Goal: Task Accomplishment & Management: Use online tool/utility

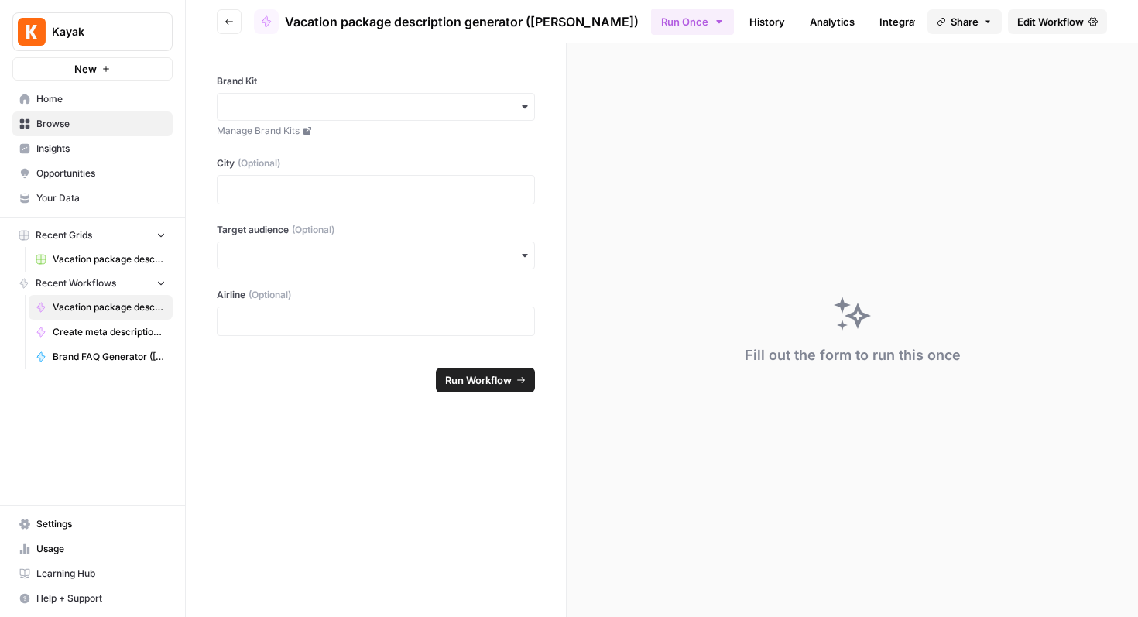
click at [53, 98] on span "Home" at bounding box center [100, 99] width 129 height 14
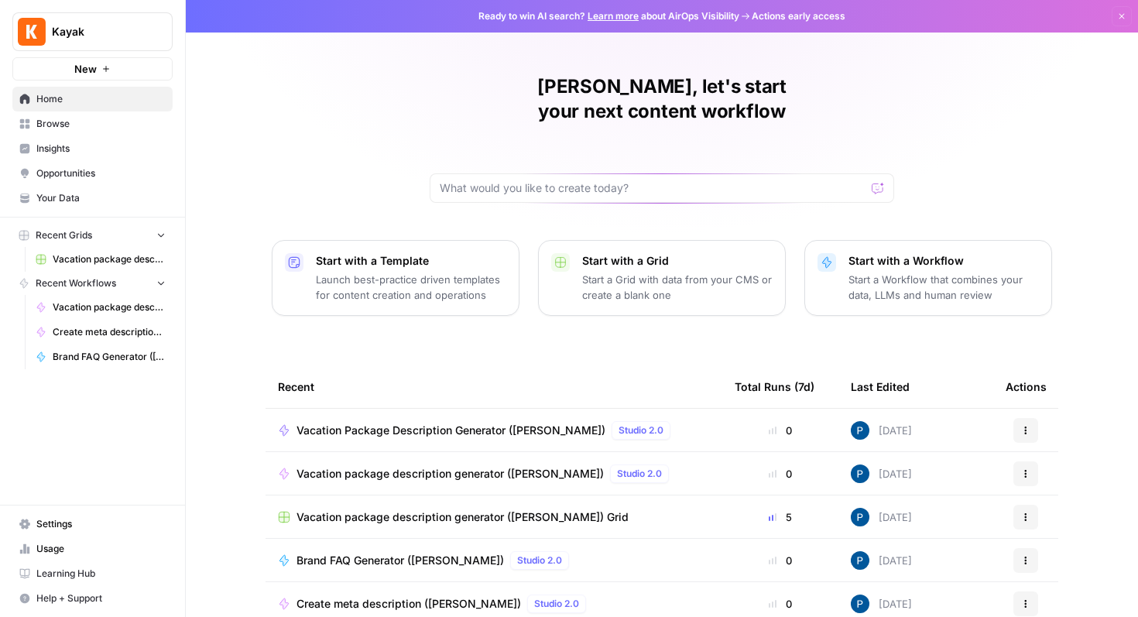
click at [55, 124] on span "Browse" at bounding box center [100, 124] width 129 height 14
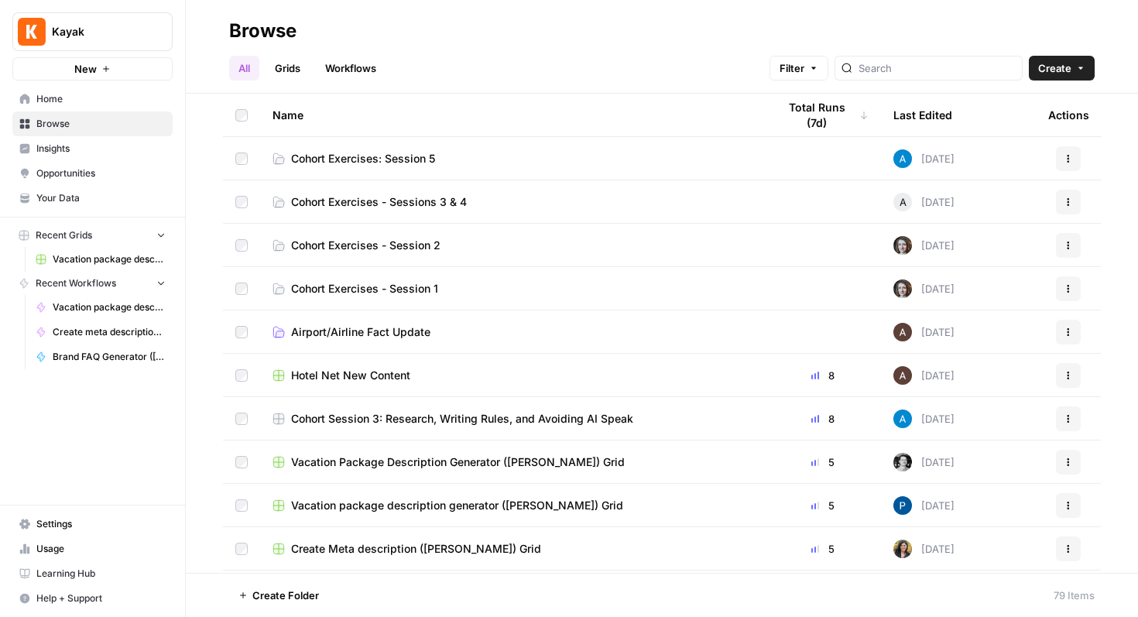
click at [394, 156] on span "Cohort Exercises: Session 5" at bounding box center [363, 158] width 144 height 15
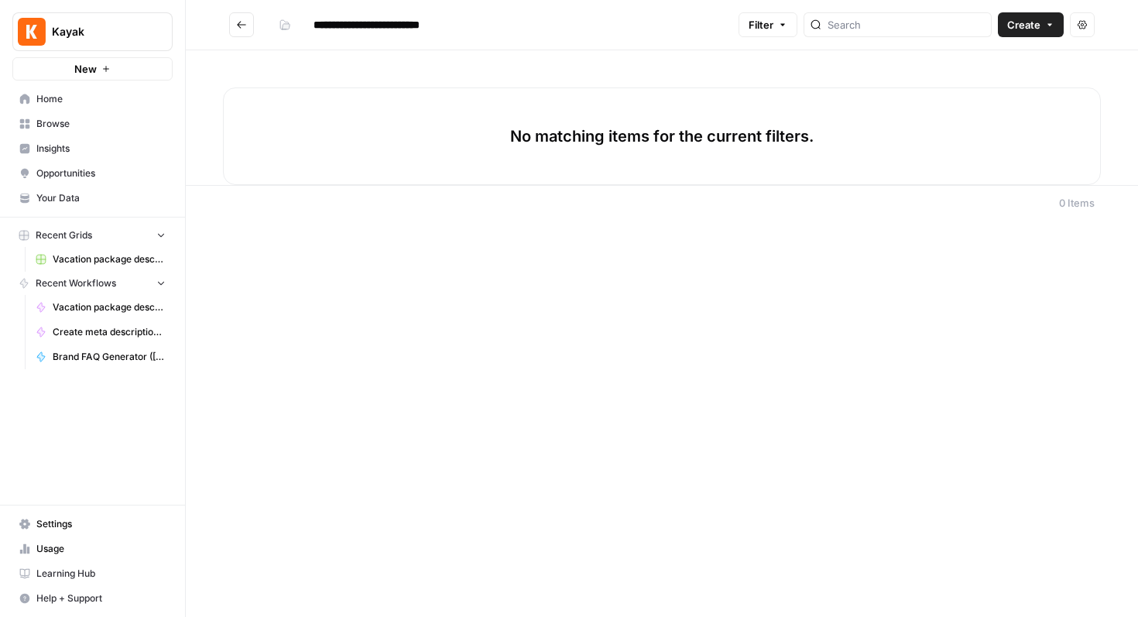
click at [1028, 30] on span "Create" at bounding box center [1024, 24] width 33 height 15
click at [968, 67] on span "Grid" at bounding box center [1001, 60] width 87 height 15
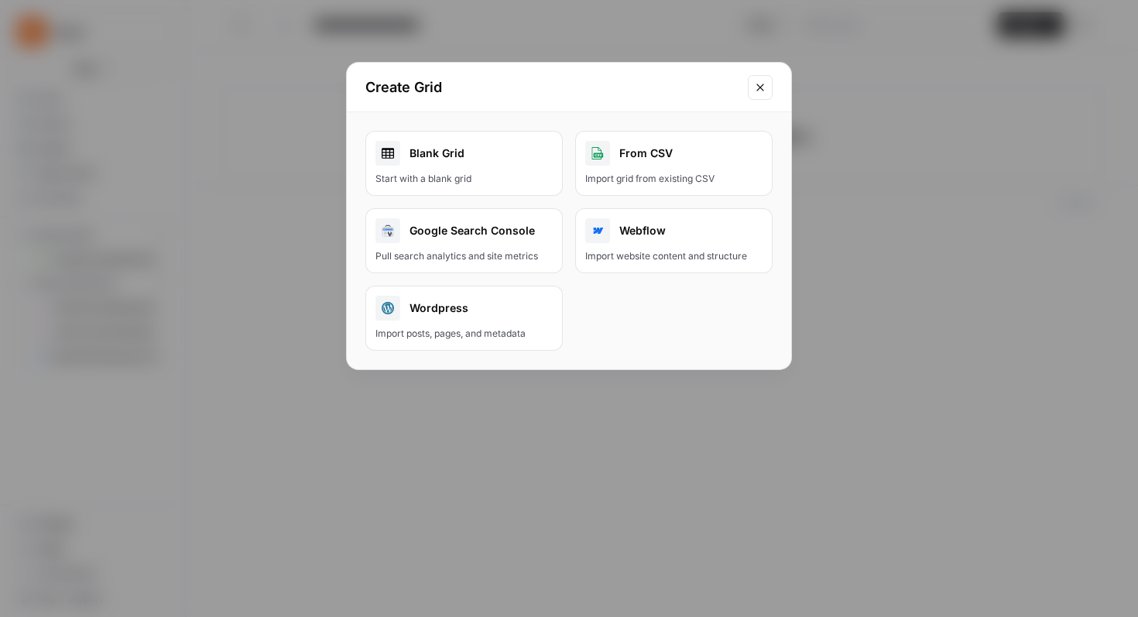
click at [432, 151] on div "Blank Grid" at bounding box center [464, 153] width 177 height 25
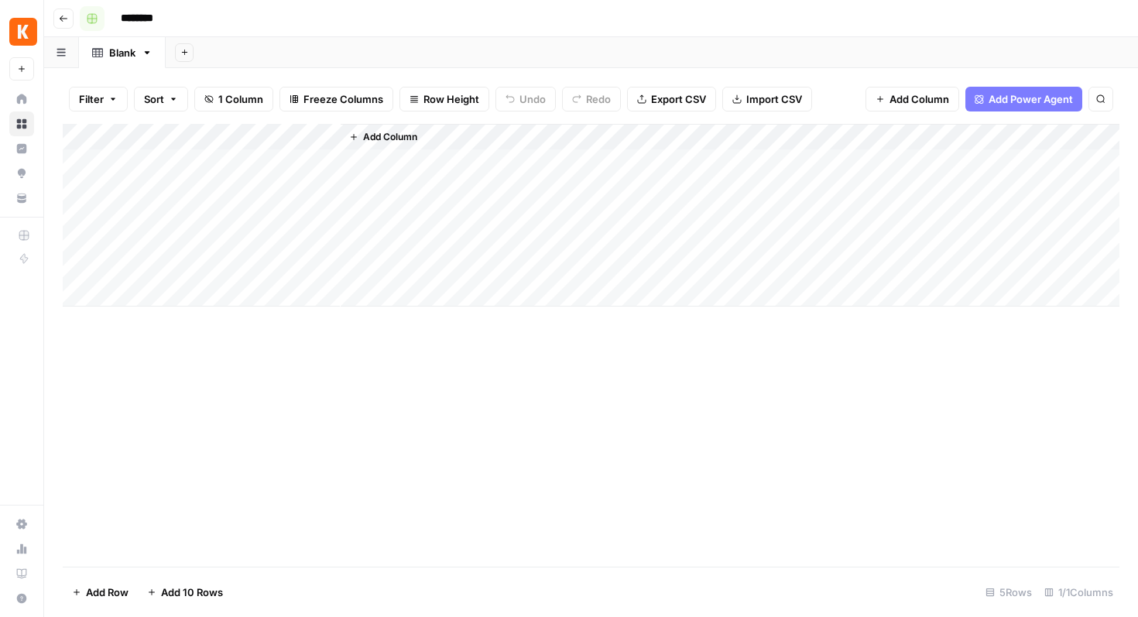
click at [89, 20] on rect "button" at bounding box center [92, 18] width 9 height 9
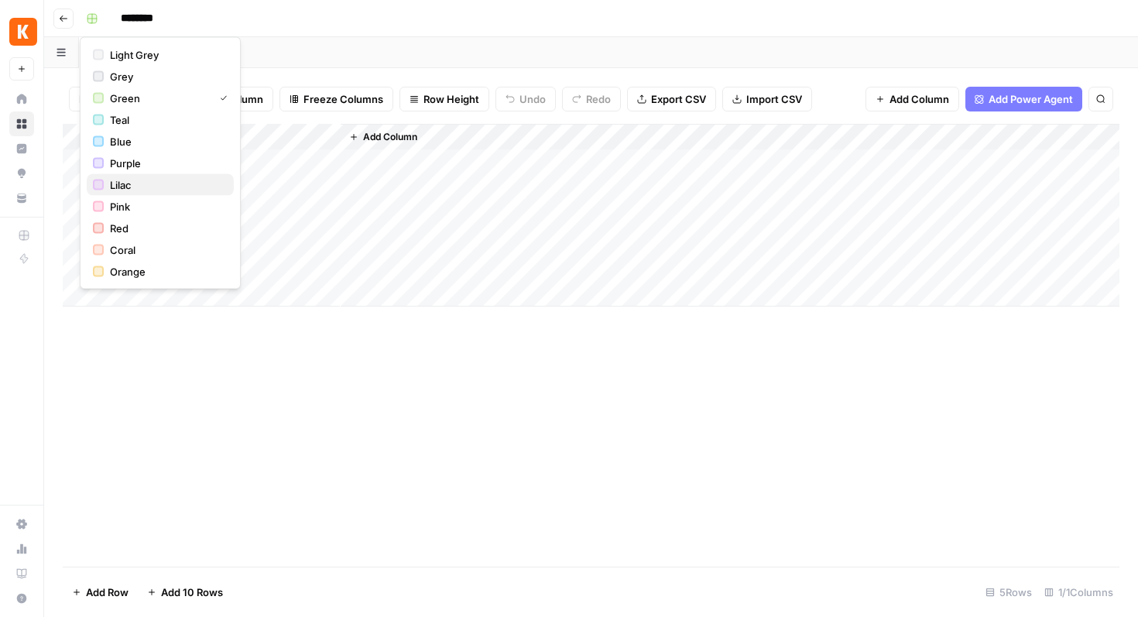
click at [128, 180] on span "Lilac" at bounding box center [166, 184] width 112 height 15
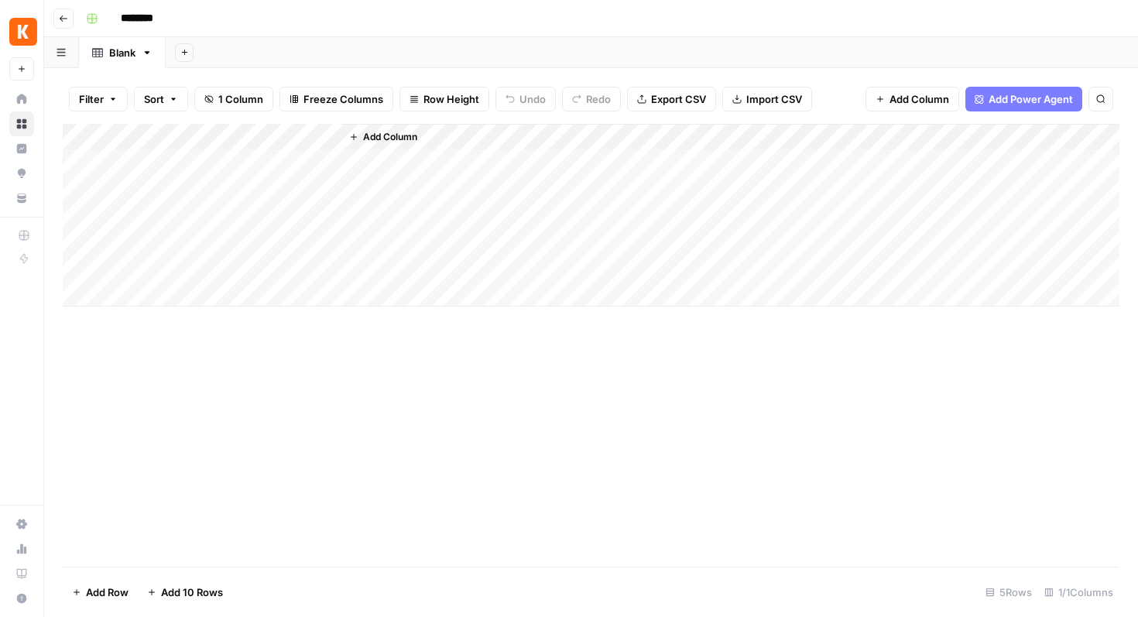
click at [146, 22] on input "********" at bounding box center [157, 18] width 87 height 25
click at [167, 15] on input "**********" at bounding box center [214, 18] width 201 height 25
click at [215, 15] on input "**********" at bounding box center [215, 18] width 202 height 25
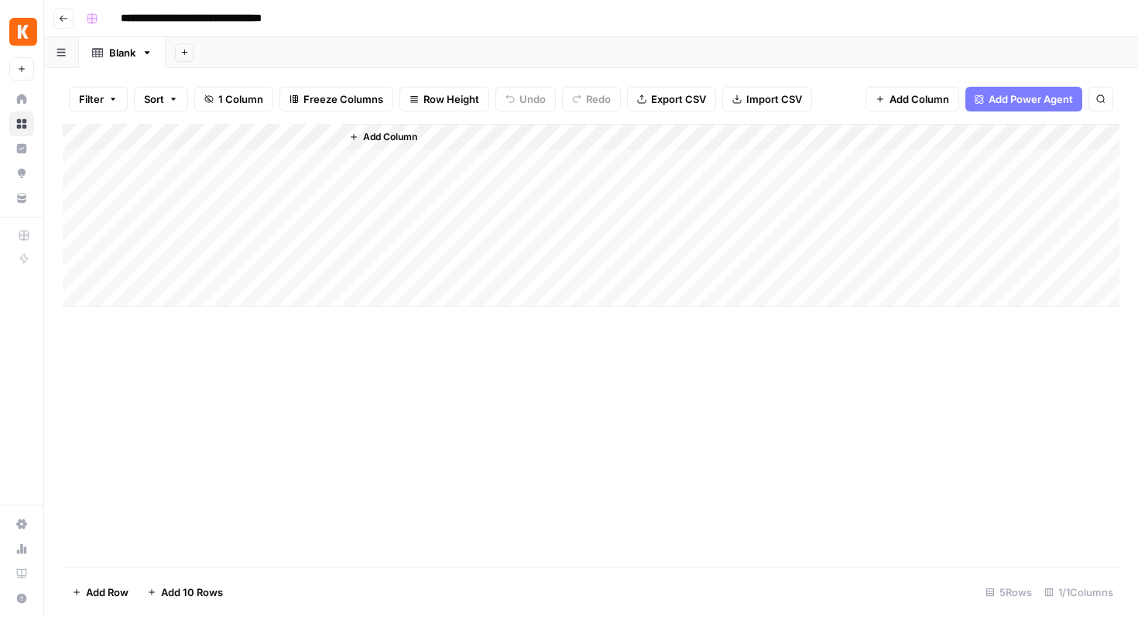
click at [318, 19] on input "**********" at bounding box center [218, 18] width 208 height 25
type input "**********"
click at [592, 461] on div "Add Column" at bounding box center [591, 345] width 1057 height 443
click at [152, 142] on div "Add Column" at bounding box center [591, 215] width 1057 height 183
click at [139, 172] on input "Title" at bounding box center [209, 174] width 157 height 15
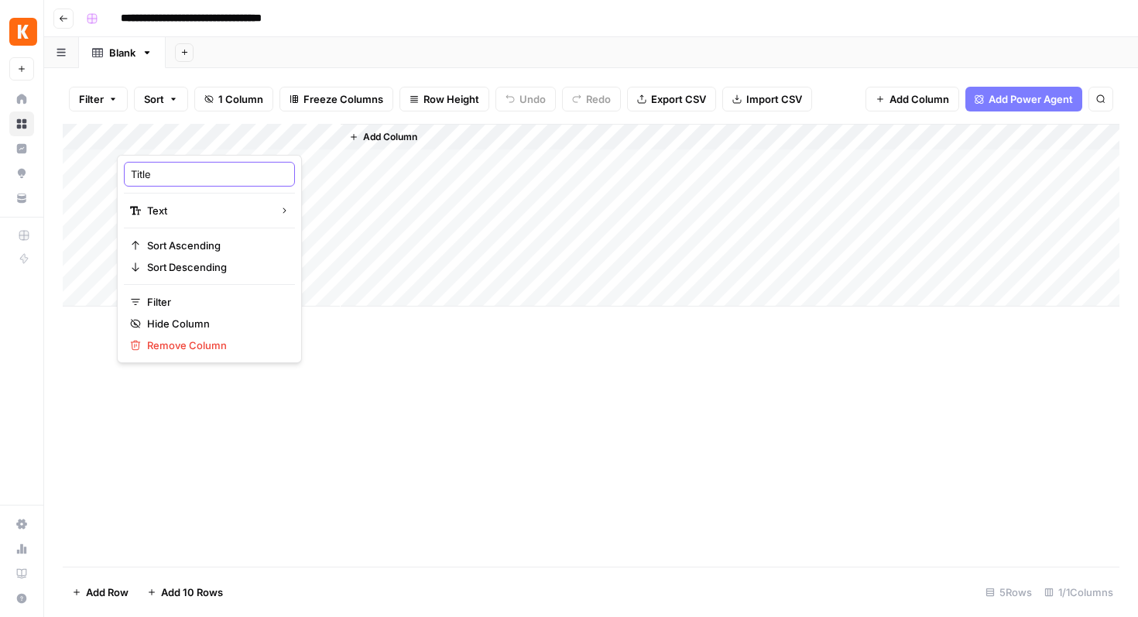
click at [139, 172] on input "Title" at bounding box center [209, 174] width 157 height 15
type input "Topic"
click at [238, 165] on div "Add Column" at bounding box center [591, 215] width 1057 height 183
click at [178, 163] on div "Add Column" at bounding box center [591, 215] width 1057 height 183
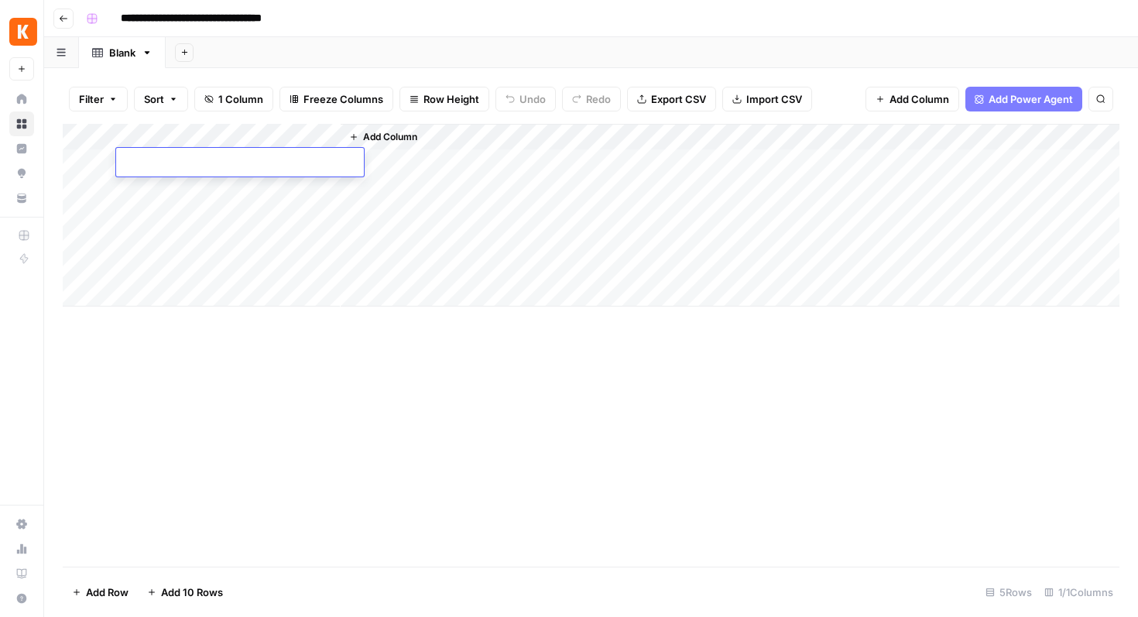
type textarea "*"
click at [215, 162] on textarea "**********" at bounding box center [240, 164] width 248 height 22
type textarea "**********"
click at [195, 198] on div "Add Column" at bounding box center [591, 215] width 1057 height 183
click at [170, 192] on div "Add Column" at bounding box center [591, 215] width 1057 height 183
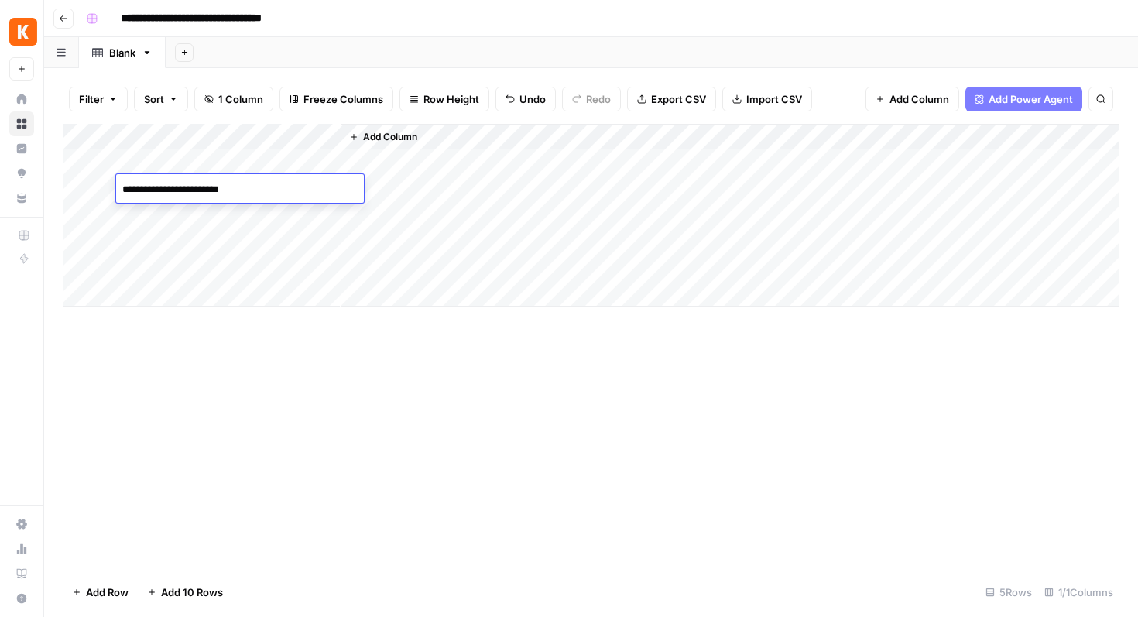
type textarea "**********"
click at [263, 208] on div "Add Column" at bounding box center [591, 215] width 1057 height 183
click at [263, 208] on textarea at bounding box center [240, 216] width 248 height 22
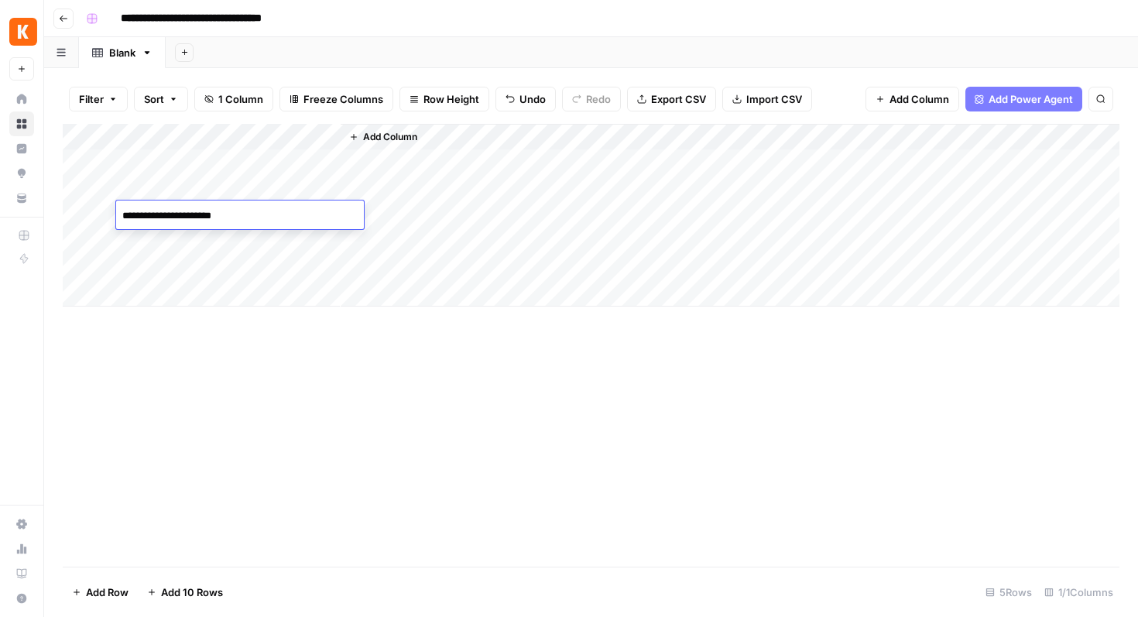
type textarea "**********"
click at [359, 139] on button "Add Column" at bounding box center [383, 137] width 81 height 20
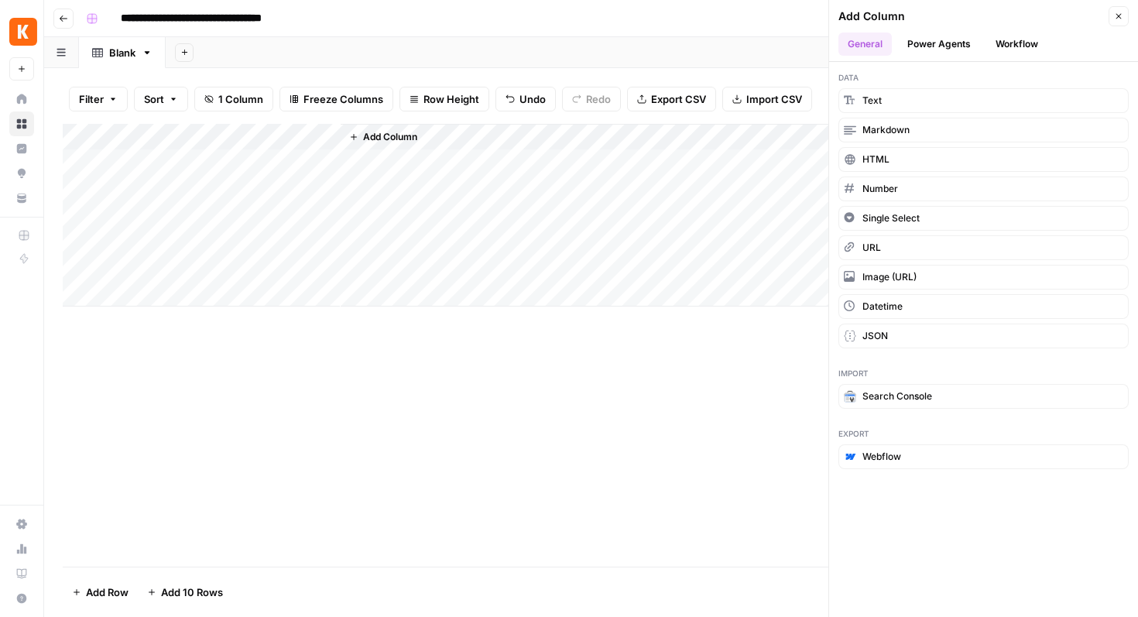
click at [945, 48] on button "Power Agents" at bounding box center [939, 44] width 82 height 23
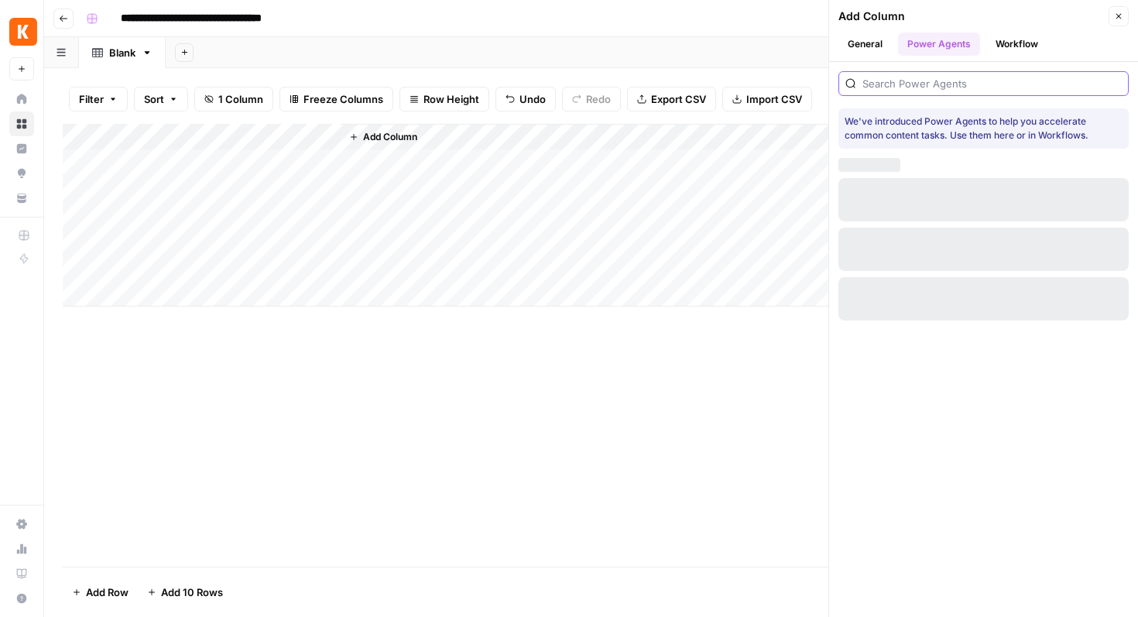
click at [908, 82] on input "search" at bounding box center [992, 83] width 259 height 15
click at [860, 46] on button "General" at bounding box center [865, 44] width 53 height 23
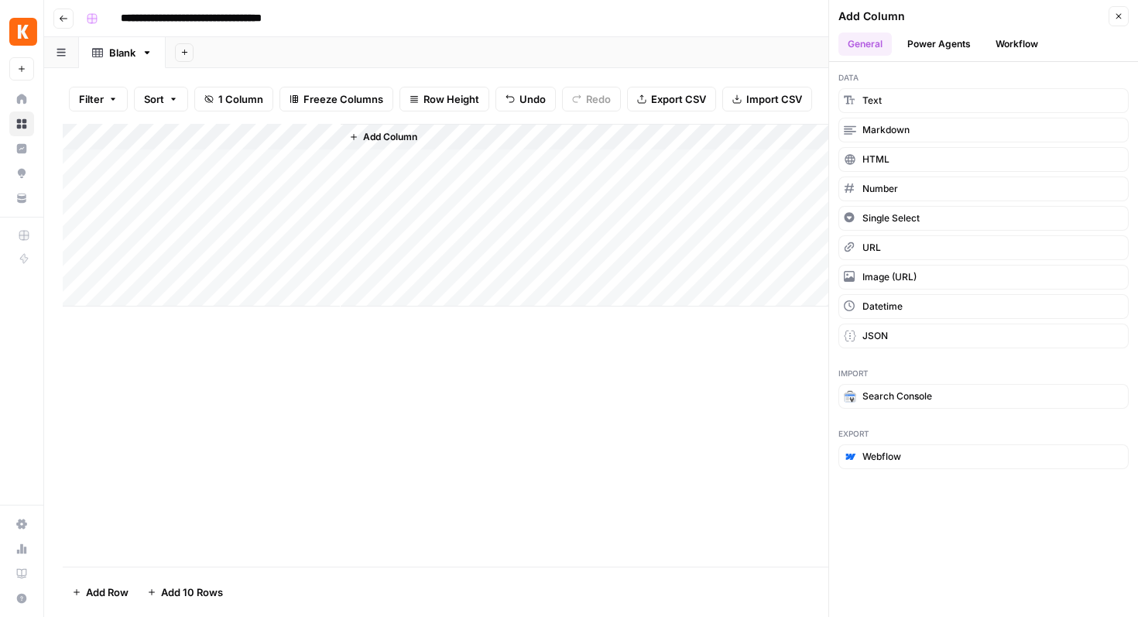
click at [399, 136] on span "Add Column" at bounding box center [390, 137] width 54 height 14
click at [1118, 18] on icon "button" at bounding box center [1118, 16] width 9 height 9
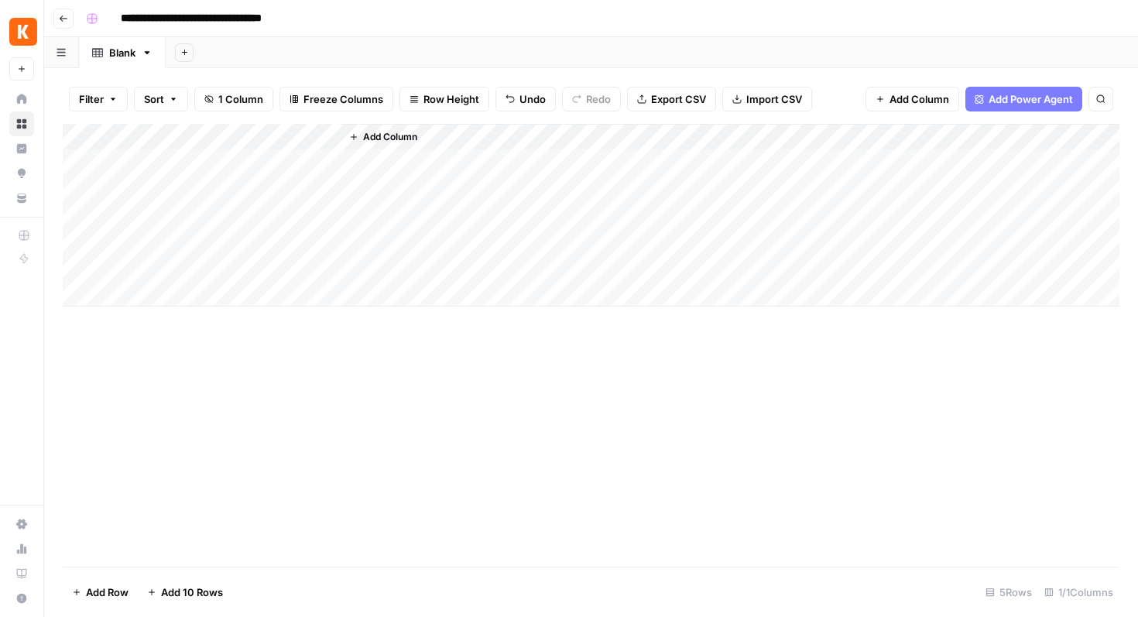
click at [1022, 100] on span "Add Power Agent" at bounding box center [1031, 98] width 84 height 15
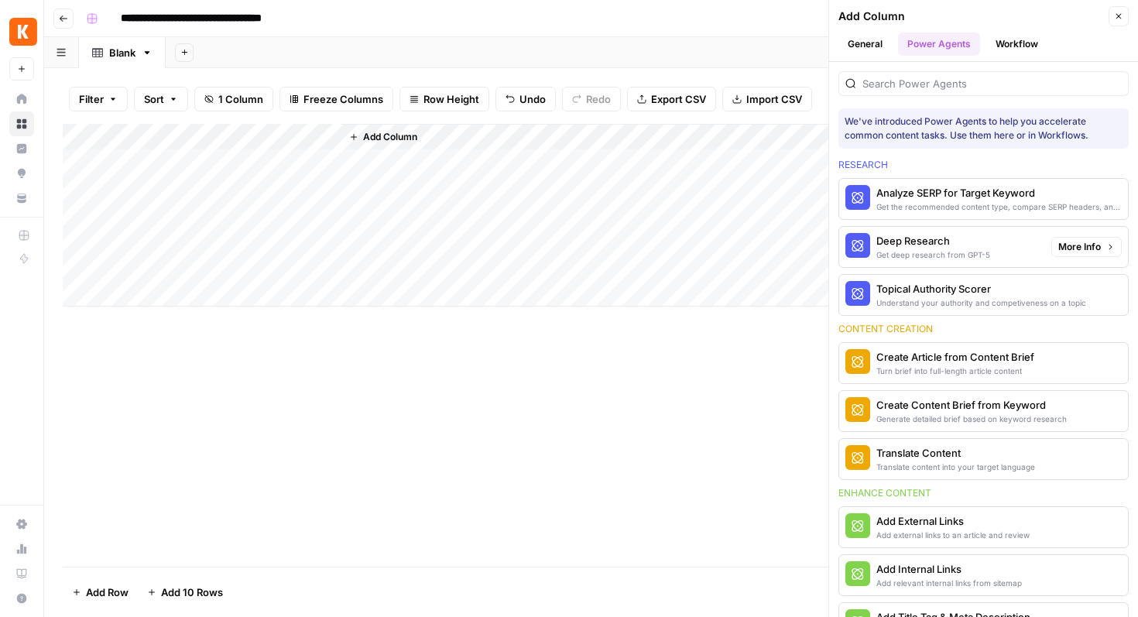
click at [948, 261] on button "Deep Research Get deep research from GPT-5" at bounding box center [943, 247] width 206 height 40
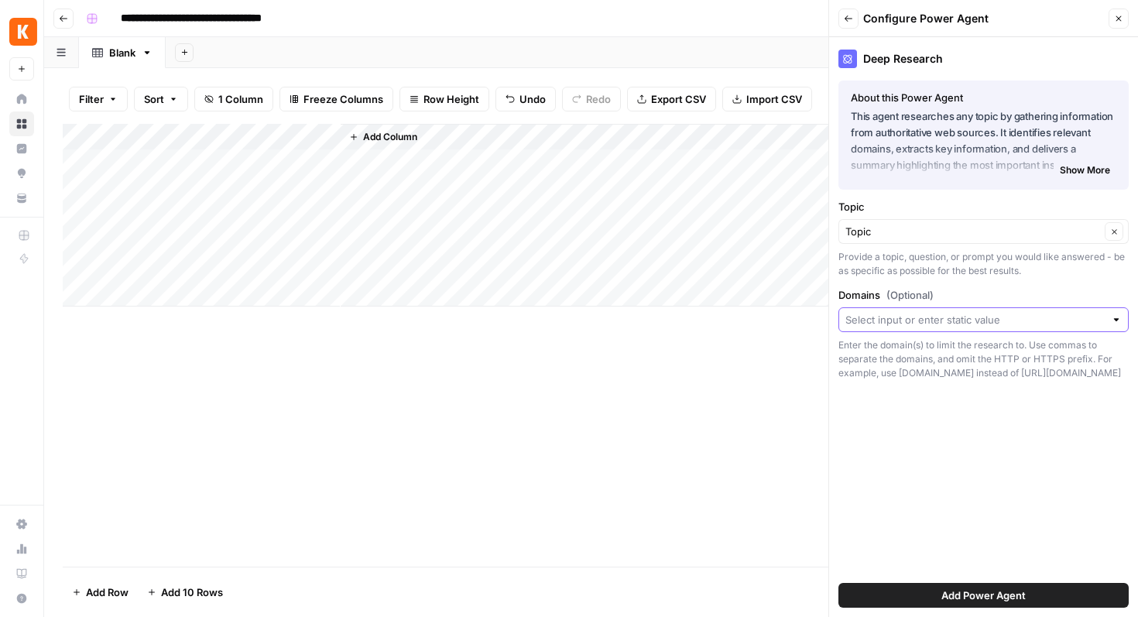
click at [924, 313] on input "Domains (Optional)" at bounding box center [975, 319] width 259 height 15
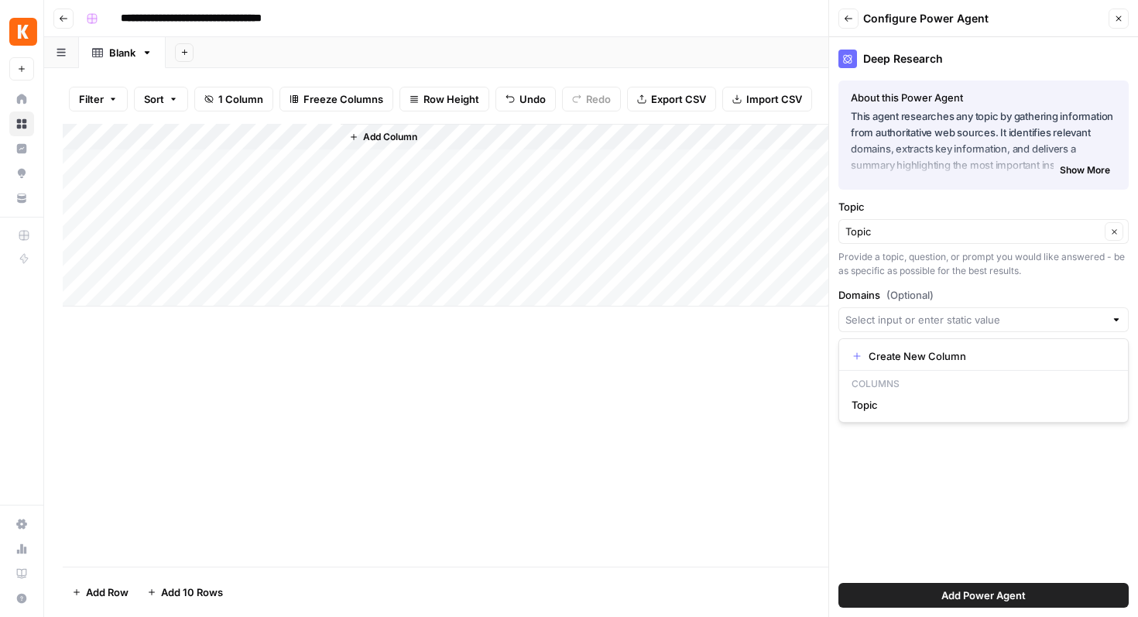
click at [929, 462] on div "Deep Research About this Power Agent This agent researches any topic by gatheri…" at bounding box center [983, 327] width 309 height 580
click at [953, 592] on span "Add Power Agent" at bounding box center [984, 595] width 84 height 15
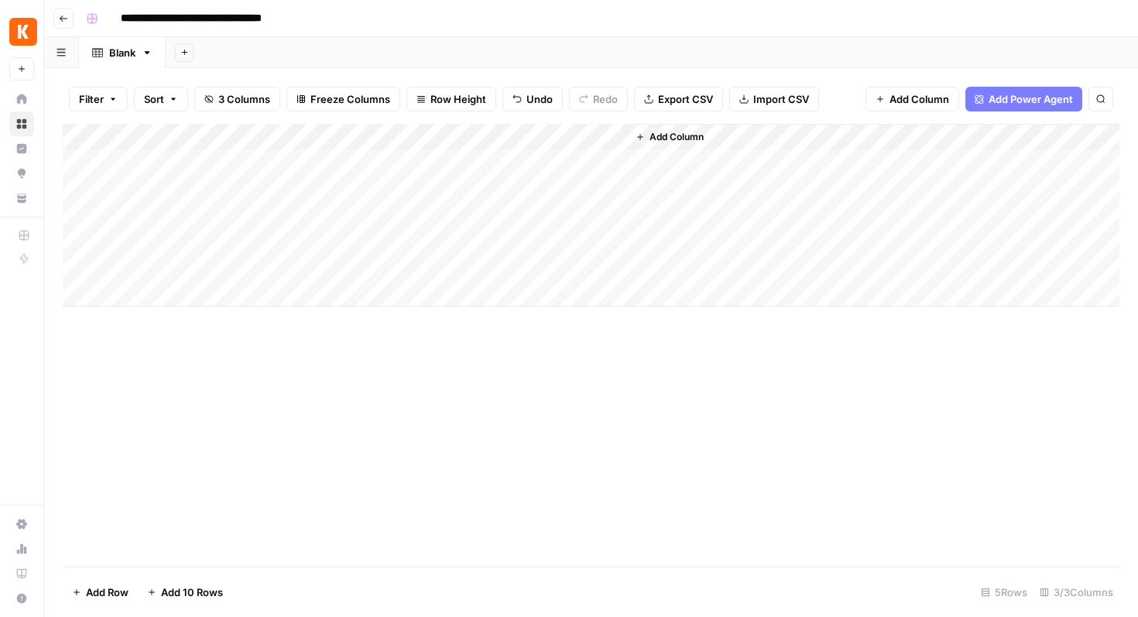
click at [356, 163] on div "Add Column" at bounding box center [591, 215] width 1057 height 183
click at [412, 213] on div "Add Column" at bounding box center [591, 215] width 1057 height 183
click at [406, 134] on div "Add Column" at bounding box center [591, 215] width 1057 height 183
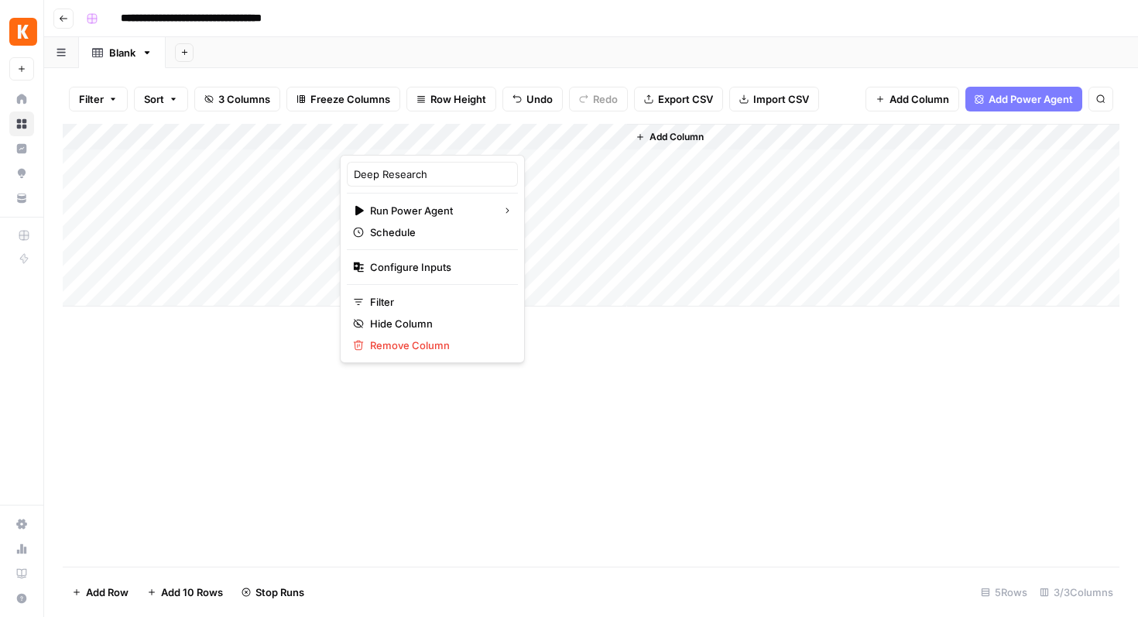
click at [562, 402] on div "Add Column" at bounding box center [591, 345] width 1057 height 443
click at [388, 130] on div "Add Column" at bounding box center [591, 215] width 1057 height 183
click at [679, 241] on div "Add Column" at bounding box center [873, 215] width 493 height 183
click at [451, 133] on div "Add Column" at bounding box center [591, 215] width 1057 height 183
click at [780, 270] on div "Add Column" at bounding box center [873, 215] width 493 height 183
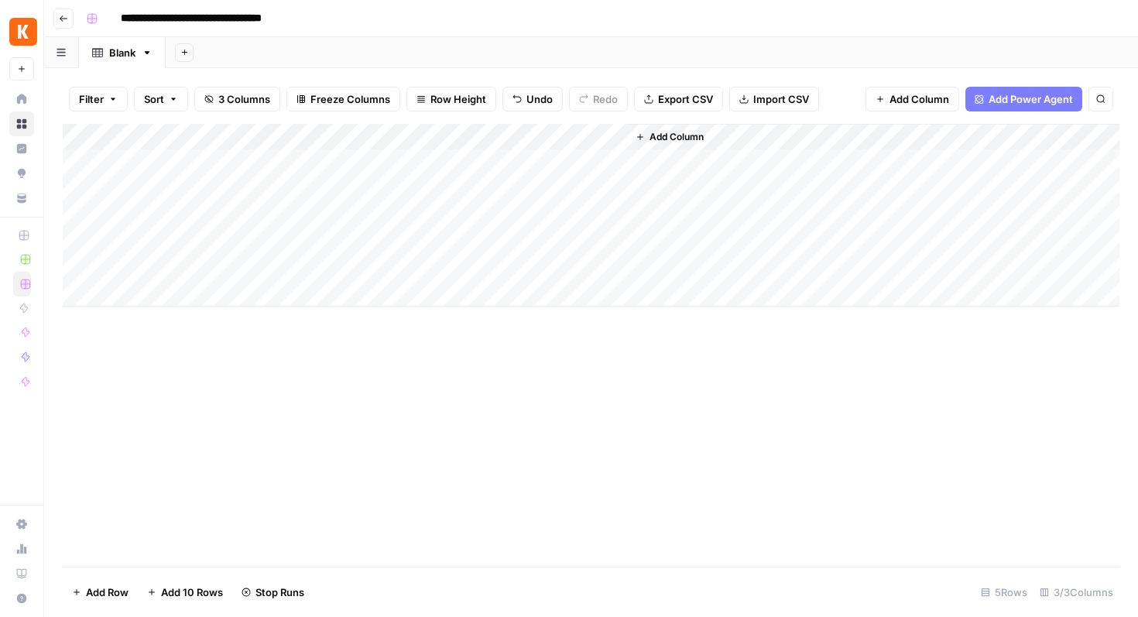
click at [413, 138] on div "Add Column" at bounding box center [591, 215] width 1057 height 183
click at [716, 237] on div "Add Column" at bounding box center [873, 215] width 493 height 183
click at [398, 137] on div "Add Column" at bounding box center [591, 215] width 1057 height 183
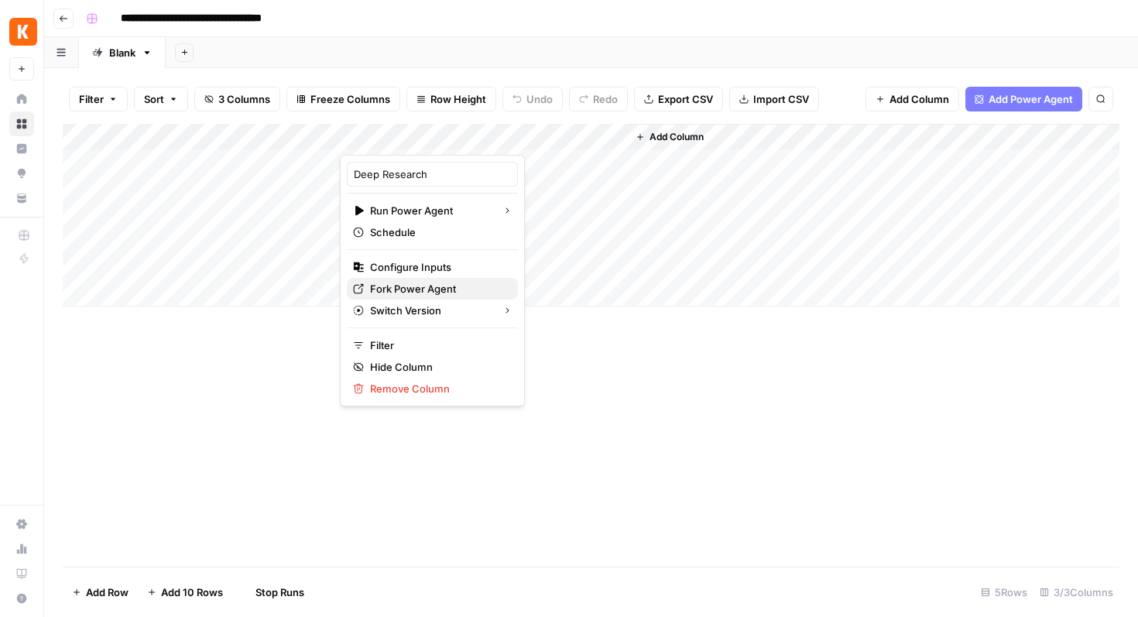
click at [400, 290] on span "Fork Power Agent" at bounding box center [438, 288] width 136 height 15
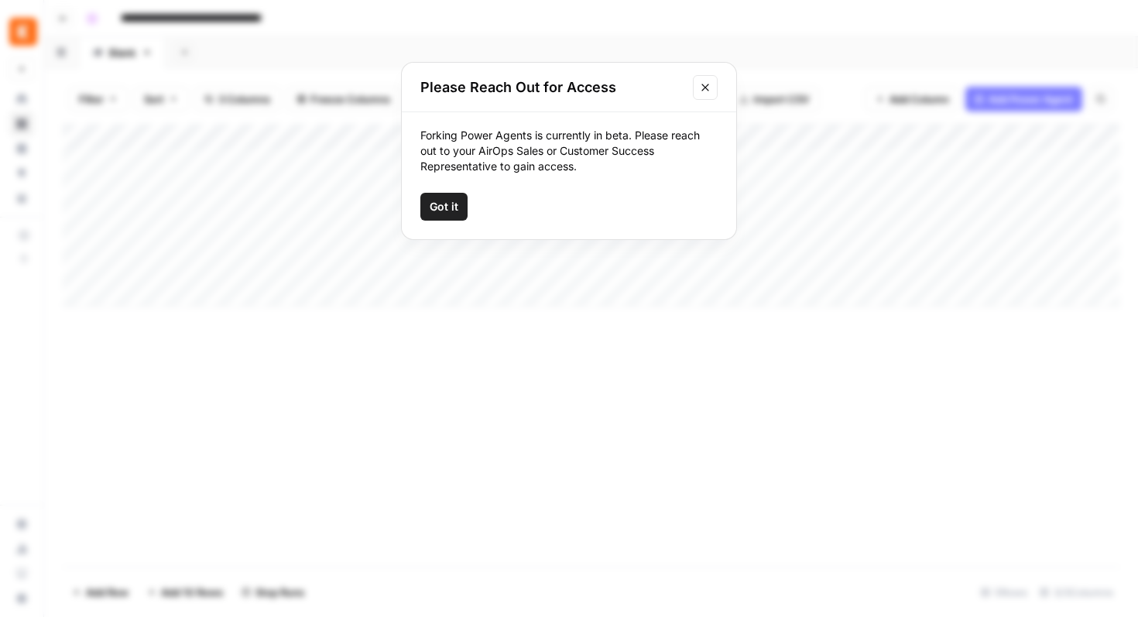
click at [434, 208] on span "Got it" at bounding box center [444, 206] width 29 height 15
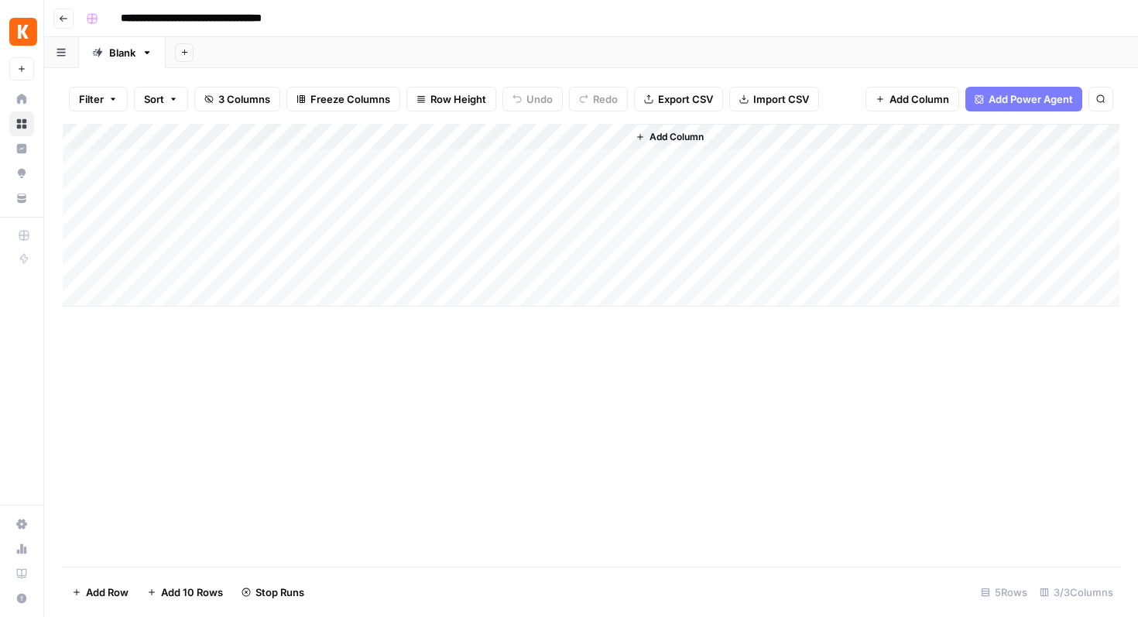
click at [400, 134] on div "Add Column" at bounding box center [591, 215] width 1057 height 183
click at [458, 137] on div "Add Column" at bounding box center [591, 215] width 1057 height 183
click at [385, 390] on div "Add Column" at bounding box center [591, 345] width 1057 height 443
click at [456, 133] on div "Add Column" at bounding box center [591, 215] width 1057 height 183
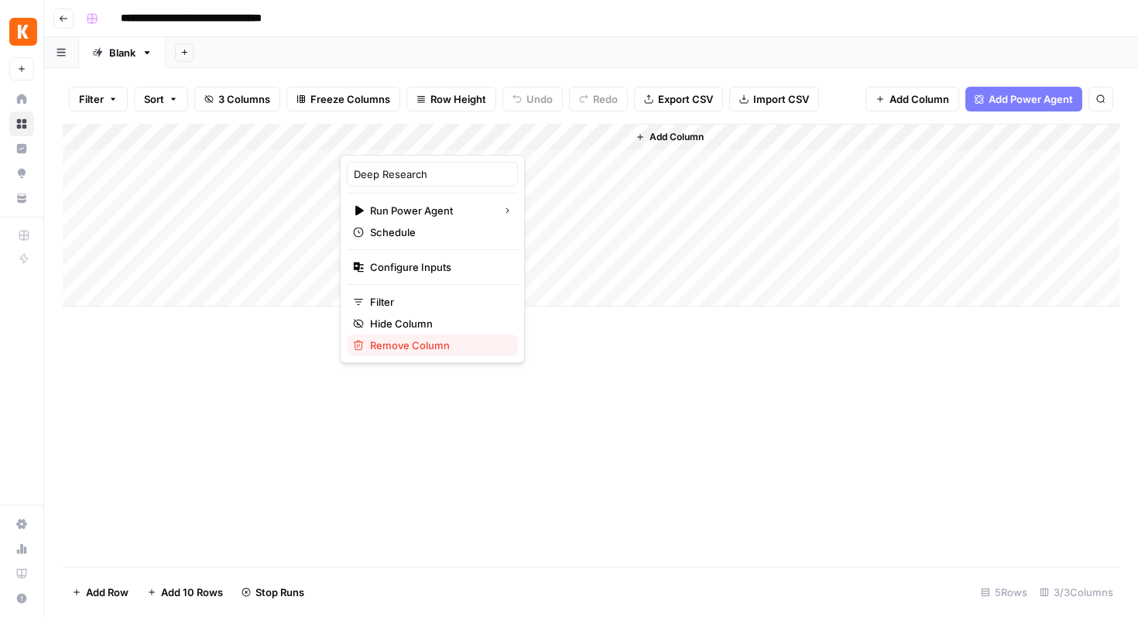
click at [376, 342] on span "Remove Column" at bounding box center [438, 345] width 136 height 15
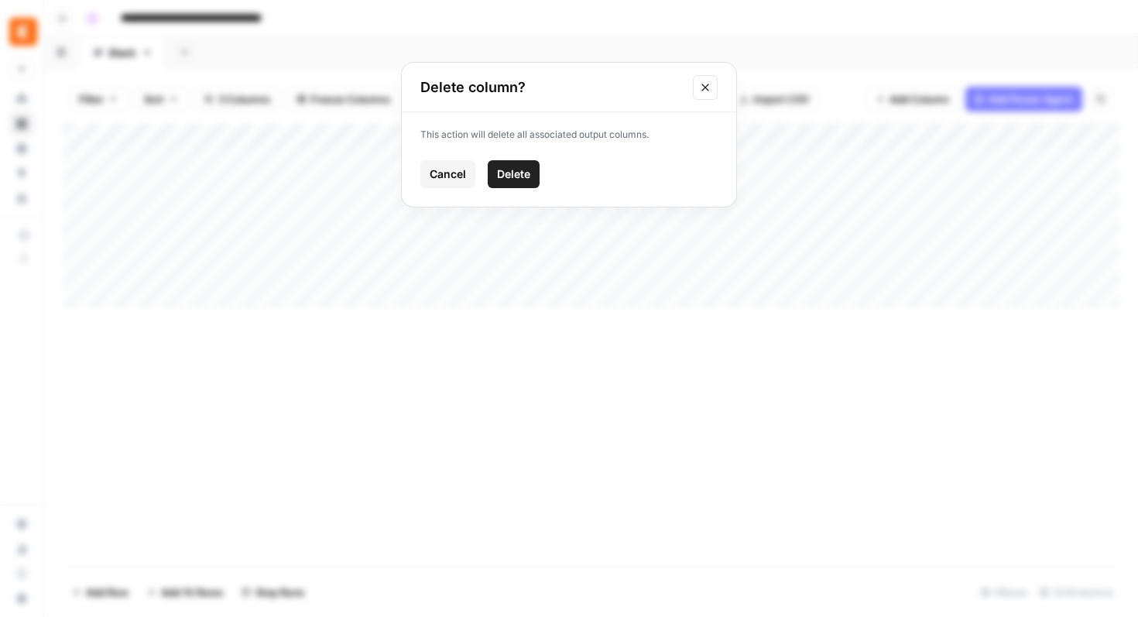
click at [527, 171] on span "Delete" at bounding box center [513, 174] width 33 height 15
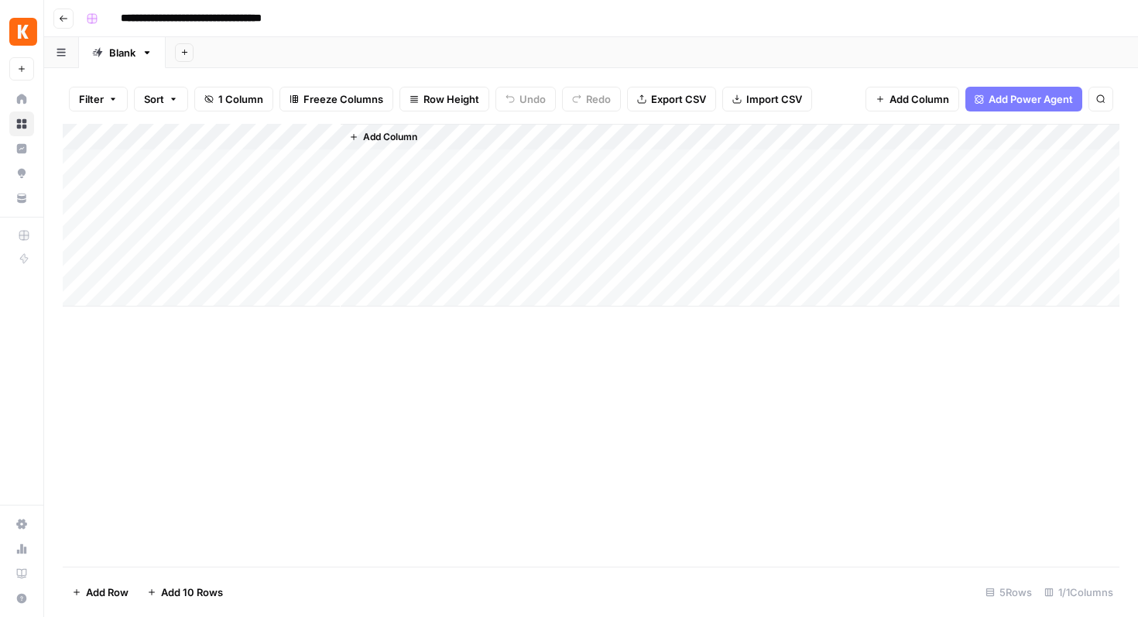
click at [400, 139] on span "Add Column" at bounding box center [390, 137] width 54 height 14
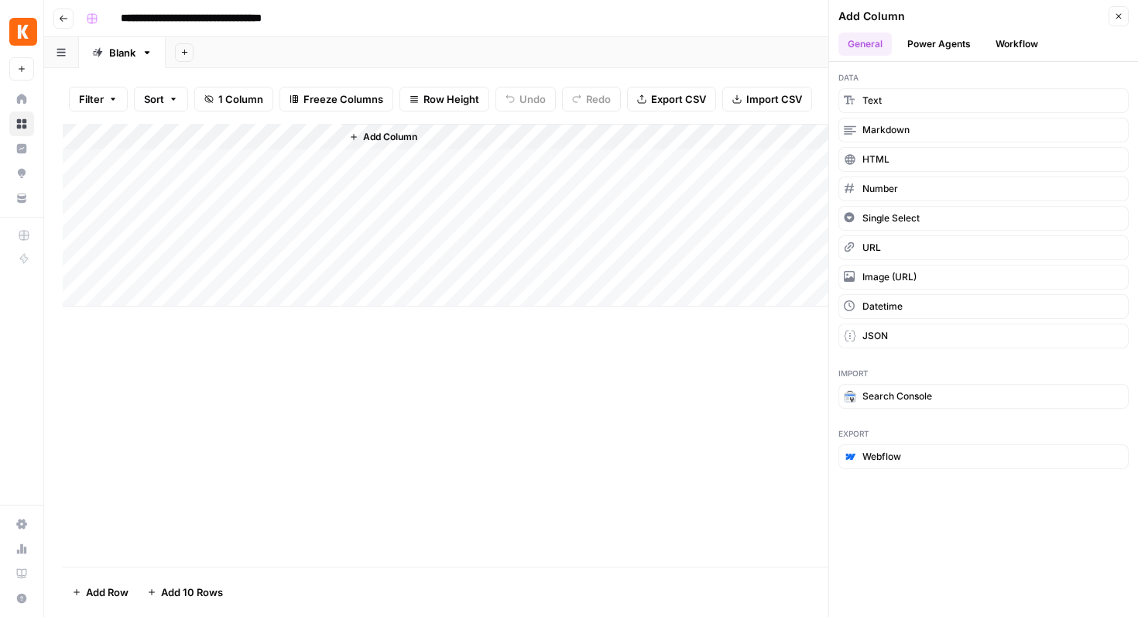
click at [943, 39] on button "Power Agents" at bounding box center [939, 44] width 82 height 23
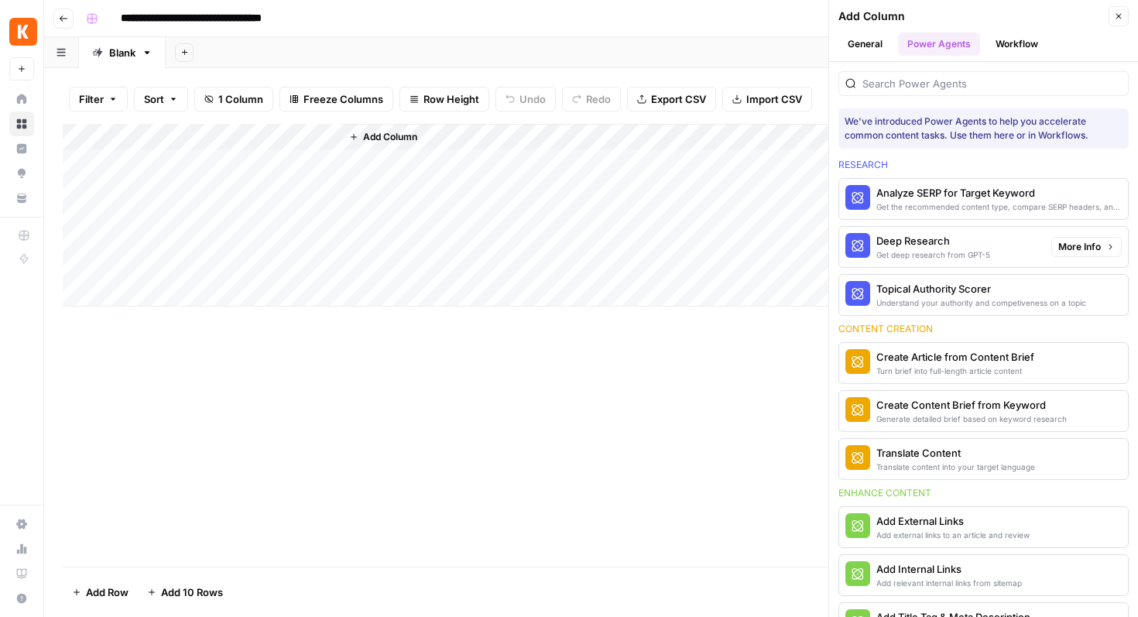
click at [906, 249] on div "Get deep research from GPT-5" at bounding box center [934, 255] width 114 height 12
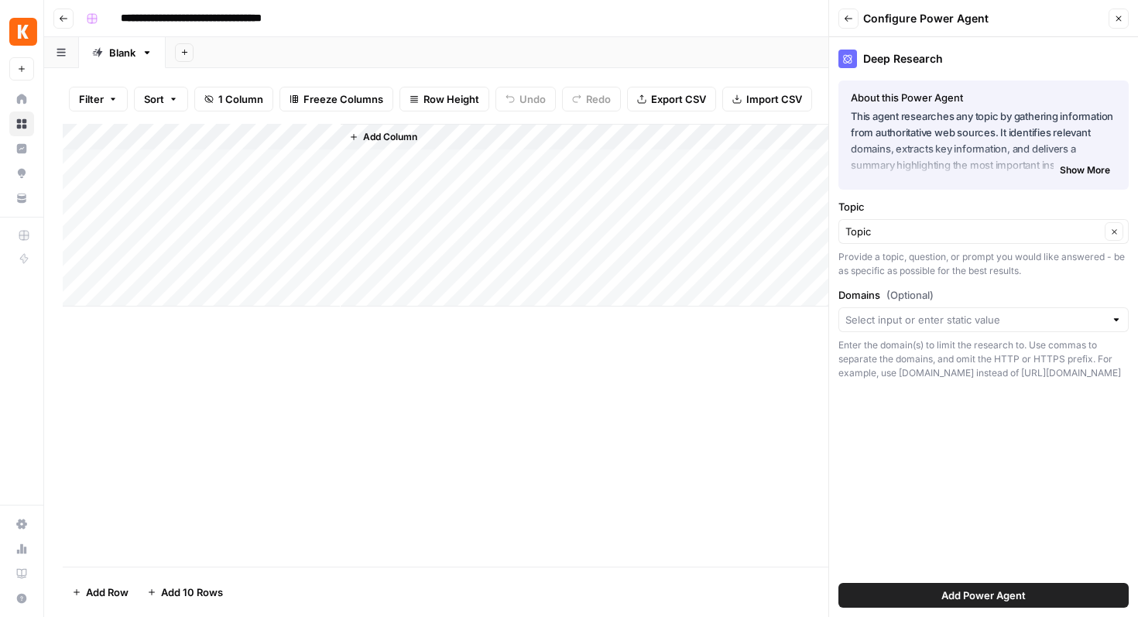
click at [927, 600] on button "Add Power Agent" at bounding box center [984, 595] width 290 height 25
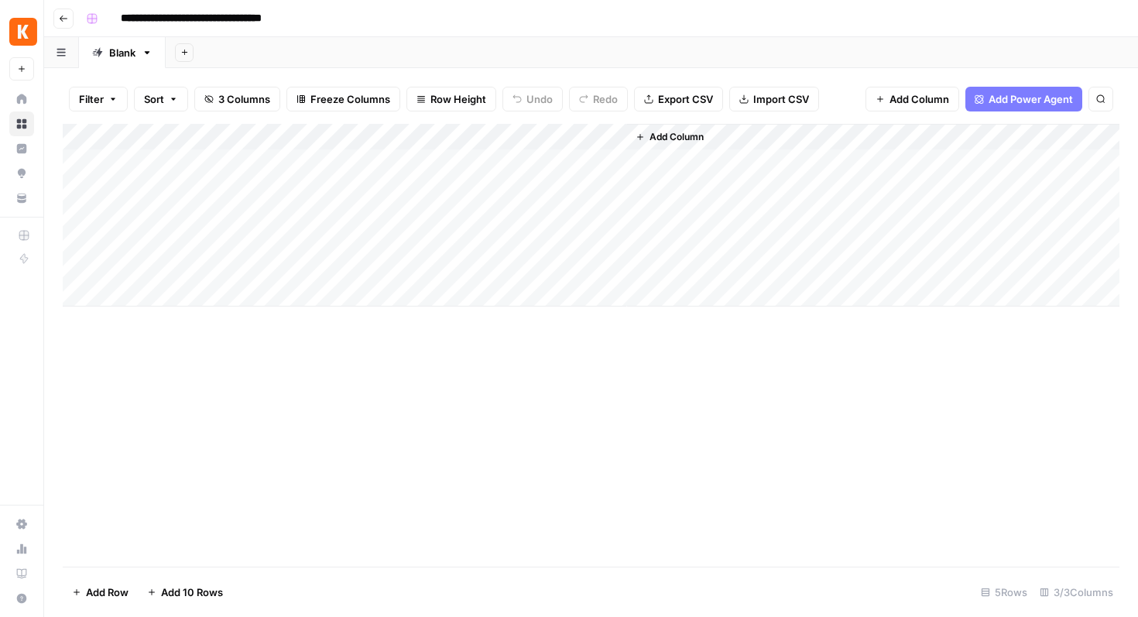
click at [454, 139] on div "Add Column" at bounding box center [591, 215] width 1057 height 183
click at [592, 246] on div "Add Column" at bounding box center [591, 215] width 1057 height 183
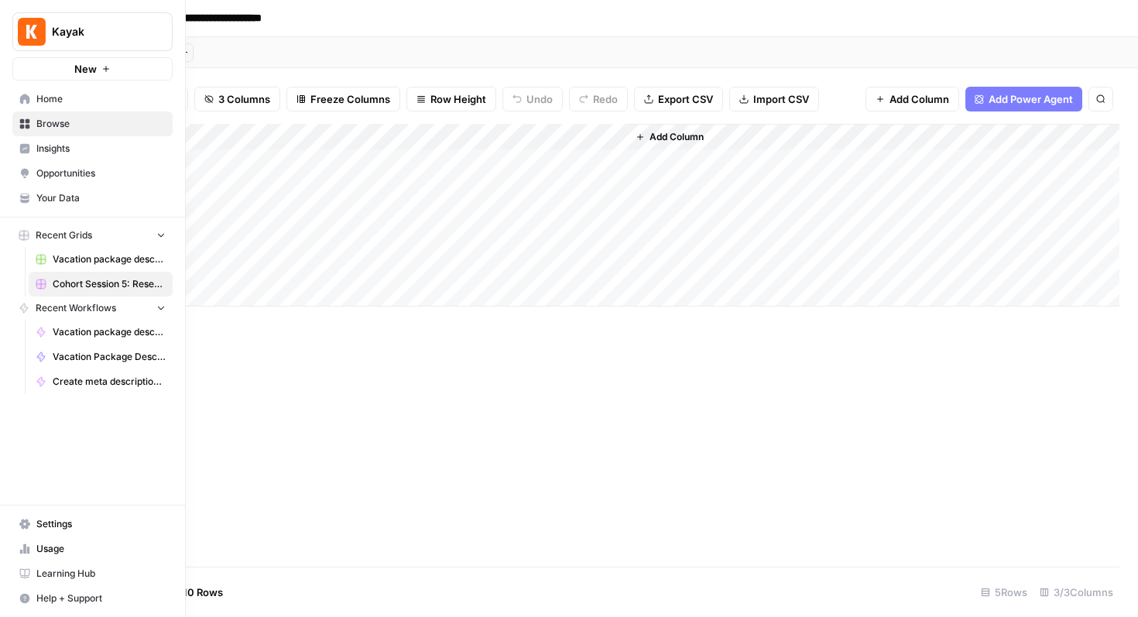
click at [43, 125] on span "Browse" at bounding box center [100, 124] width 129 height 14
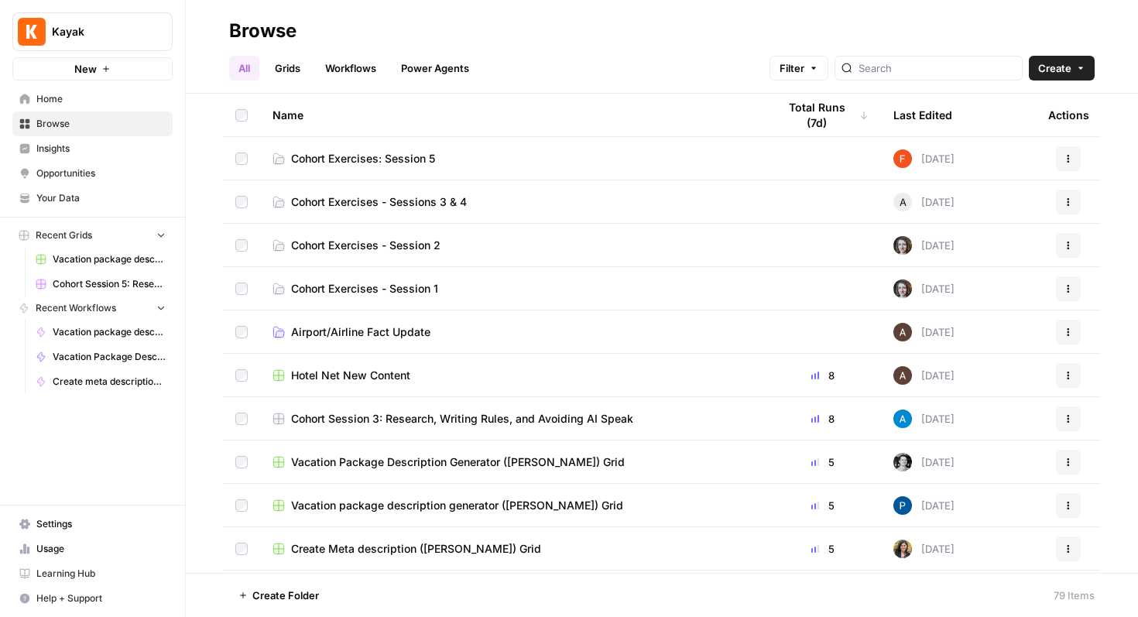
click at [335, 159] on span "Cohort Exercises: Session 5" at bounding box center [363, 158] width 144 height 15
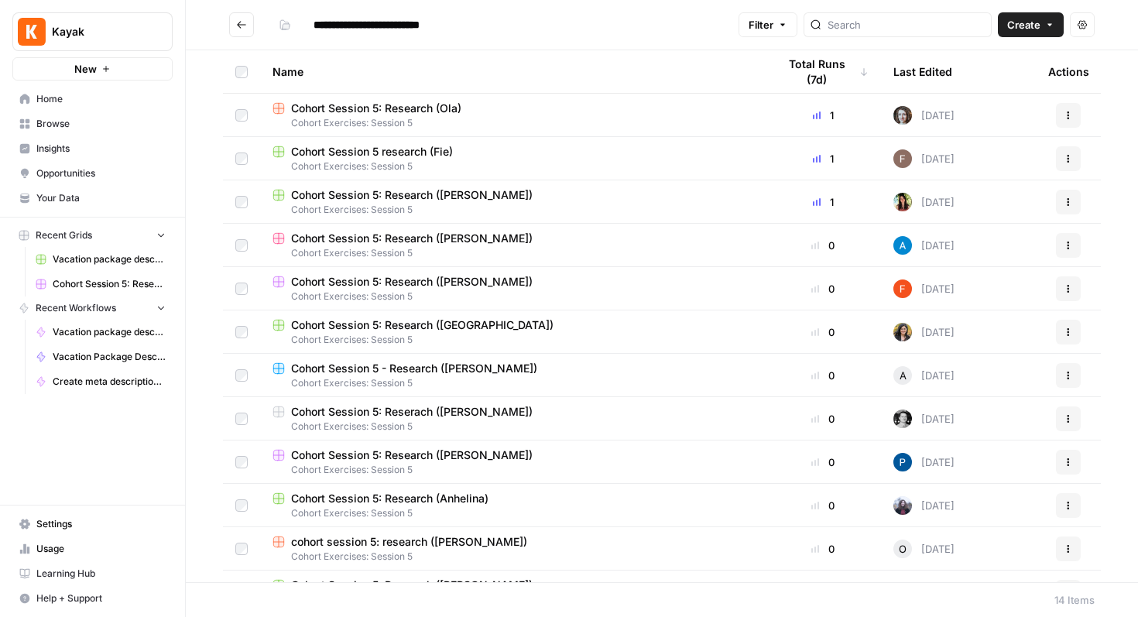
click at [1008, 22] on span "Create" at bounding box center [1024, 24] width 33 height 15
click at [969, 80] on span "Workflow" at bounding box center [1001, 82] width 87 height 15
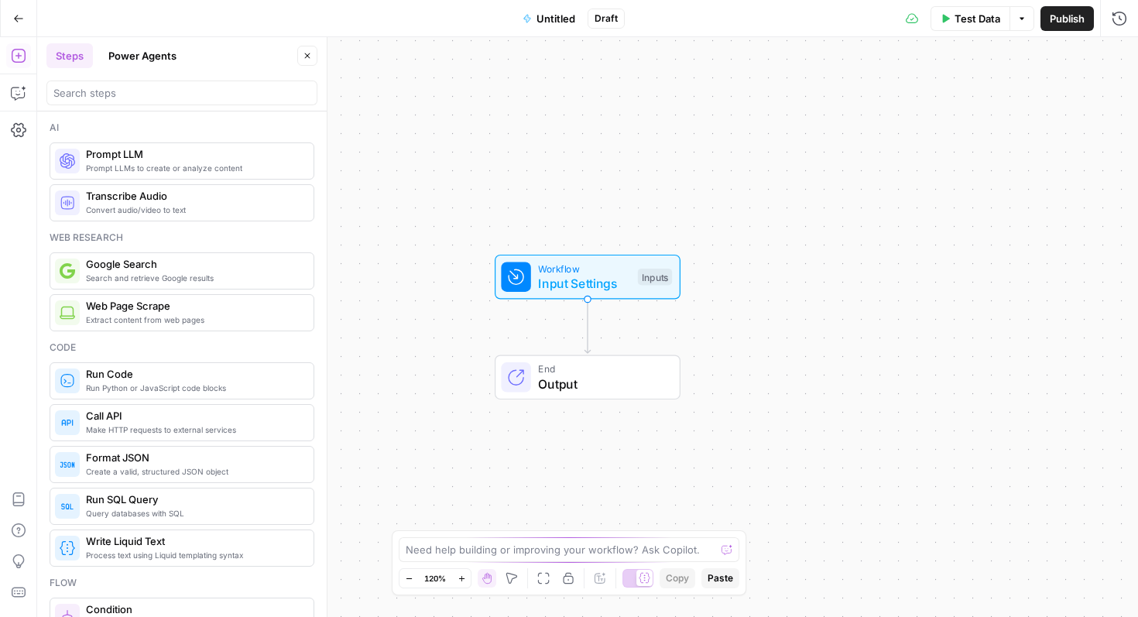
click at [555, 18] on span "Untitled" at bounding box center [556, 18] width 39 height 15
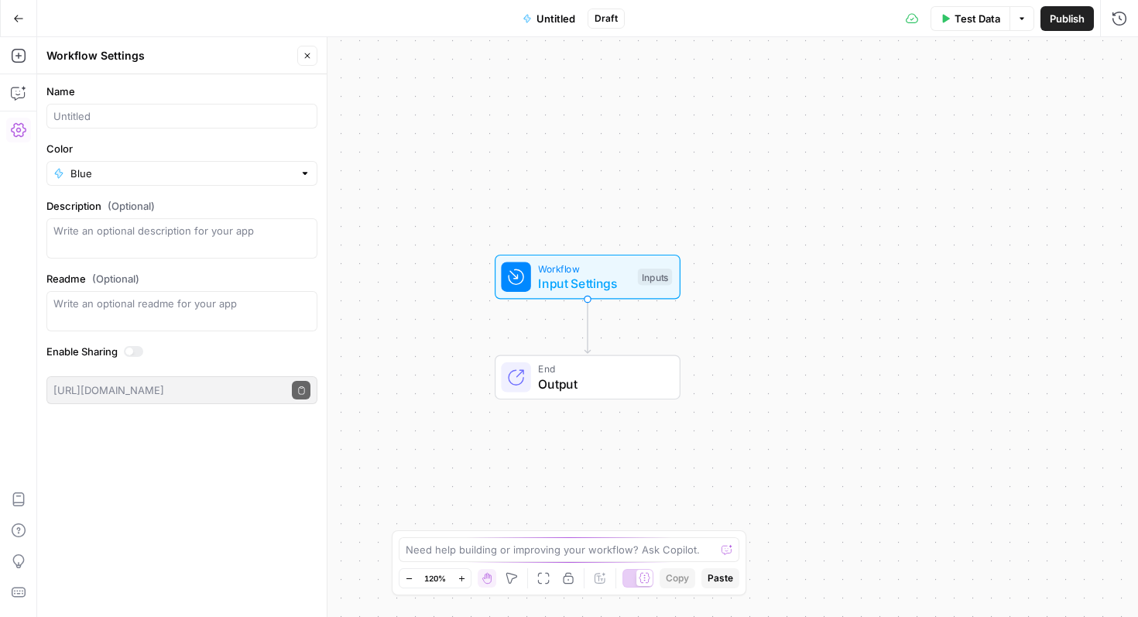
click at [108, 126] on div at bounding box center [181, 116] width 271 height 25
click at [159, 116] on input "Company Research (pauline)" at bounding box center [181, 115] width 257 height 15
type input "Company Research (Pauline)"
click at [156, 169] on input "Blue" at bounding box center [181, 173] width 223 height 15
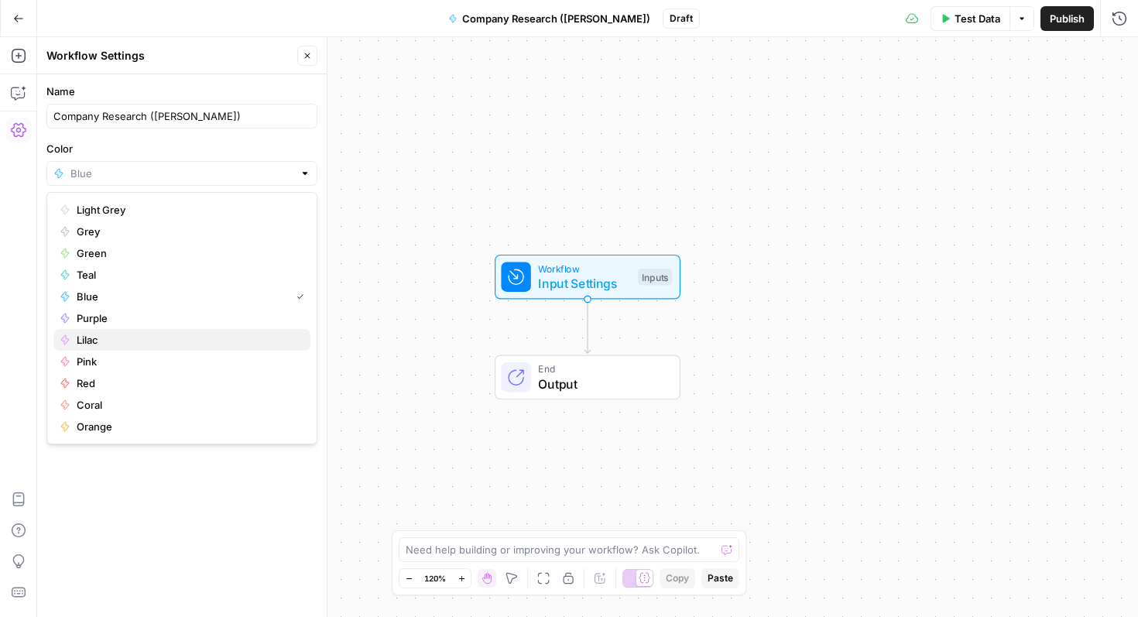
click at [108, 336] on span "Lilac" at bounding box center [187, 339] width 221 height 15
type input "Lilac"
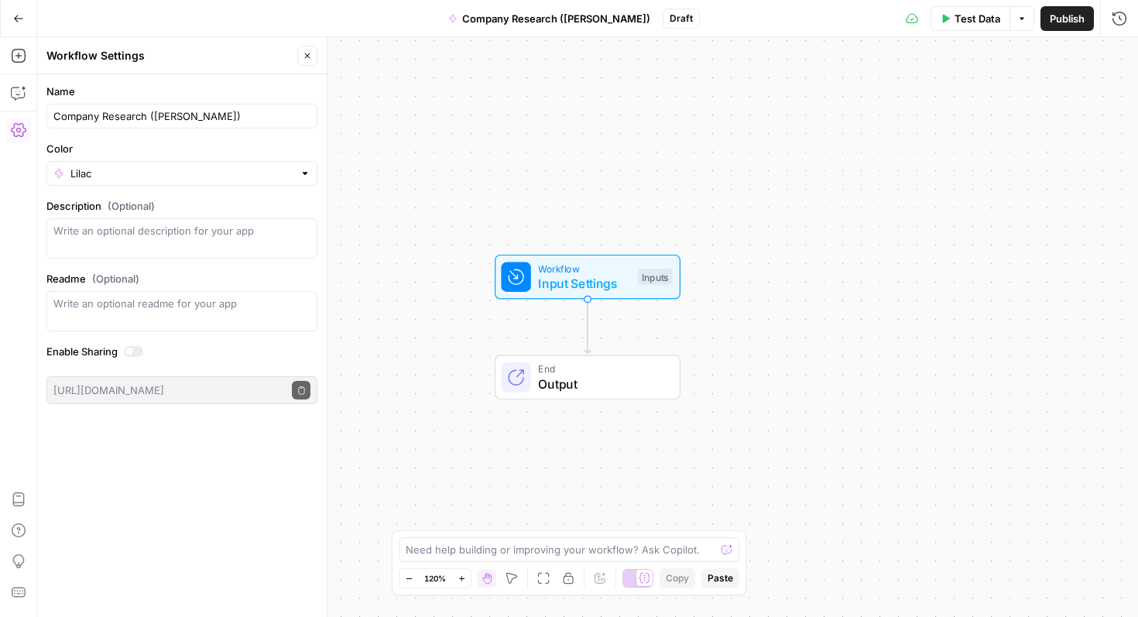
click at [304, 60] on icon "button" at bounding box center [307, 55] width 9 height 9
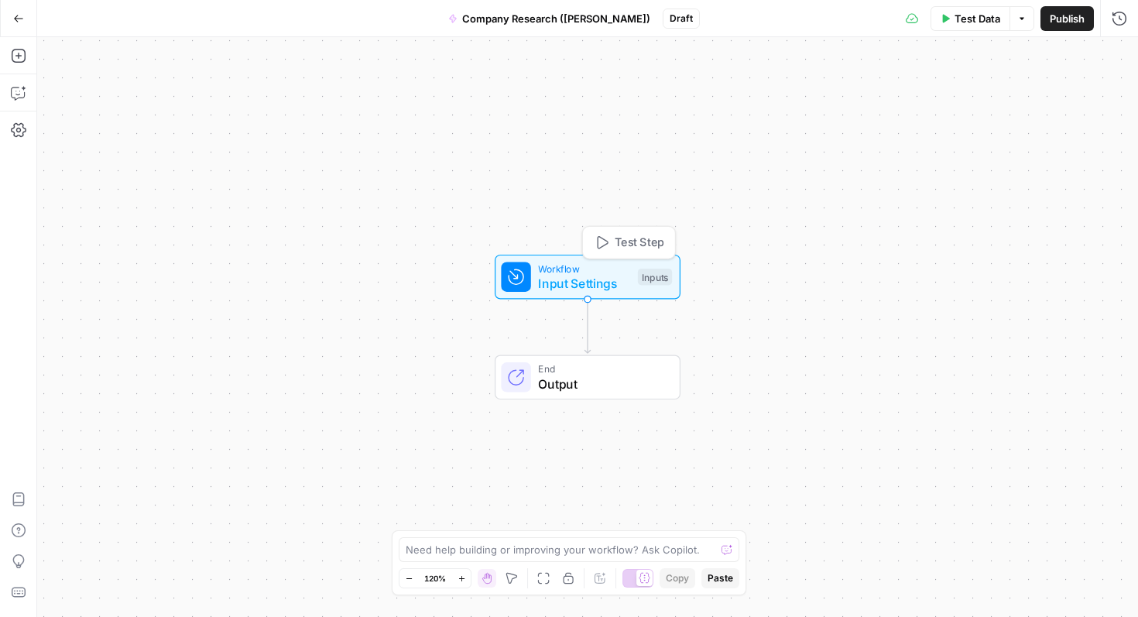
click at [585, 278] on span "Input Settings" at bounding box center [584, 283] width 92 height 19
click at [860, 100] on span "Add Field" at bounding box center [869, 105] width 45 height 15
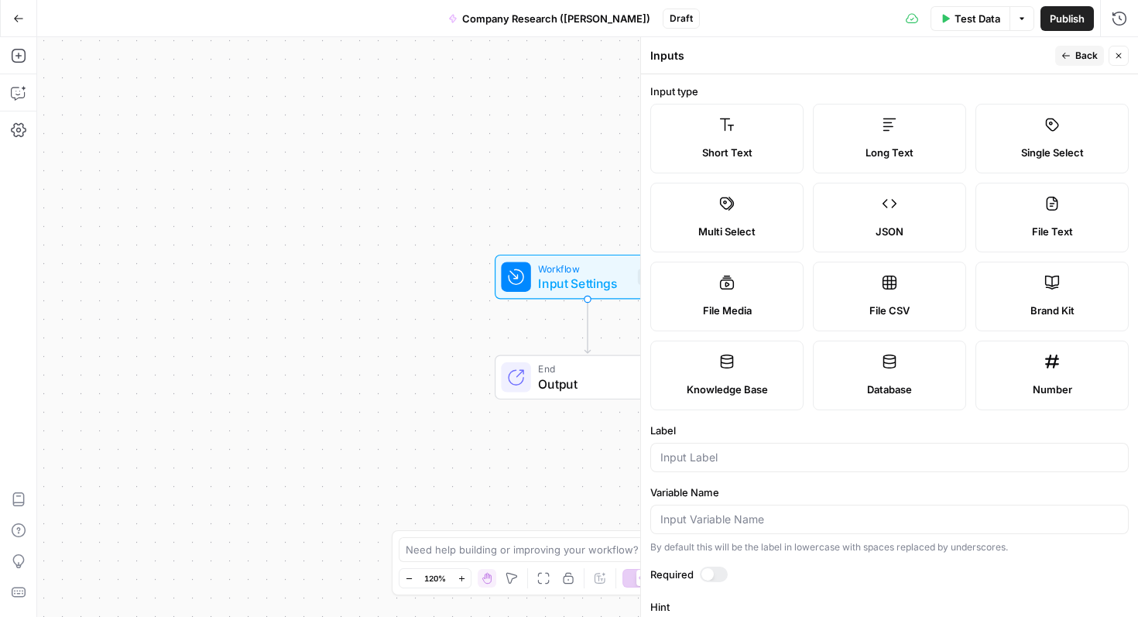
click at [725, 137] on label "Short Text" at bounding box center [727, 139] width 153 height 70
click at [736, 460] on input "Label" at bounding box center [890, 457] width 458 height 15
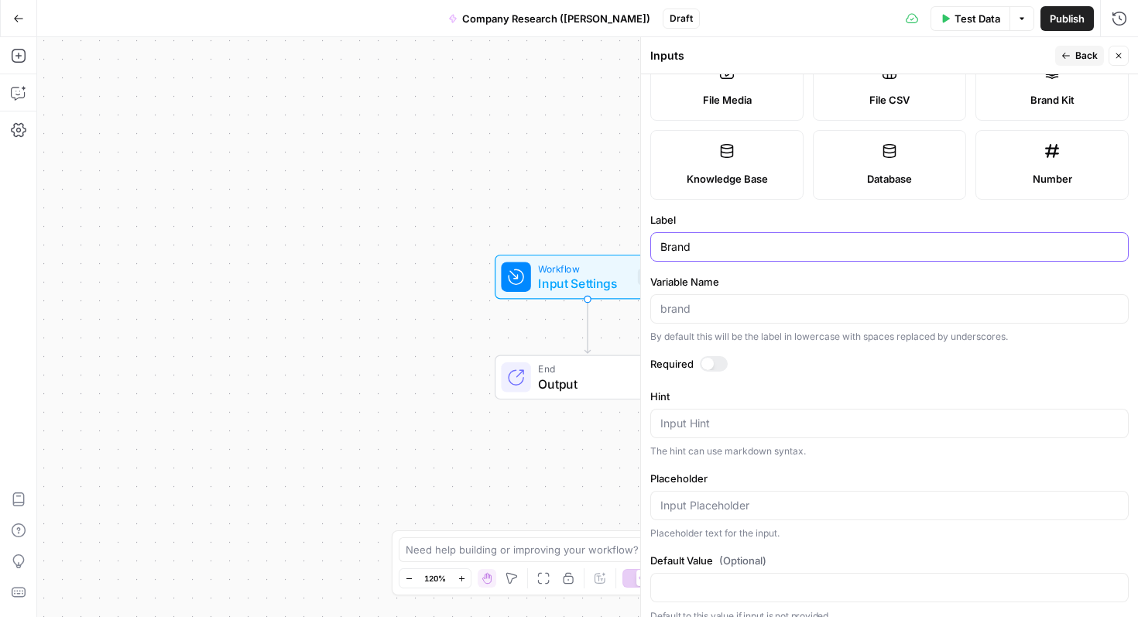
scroll to position [226, 0]
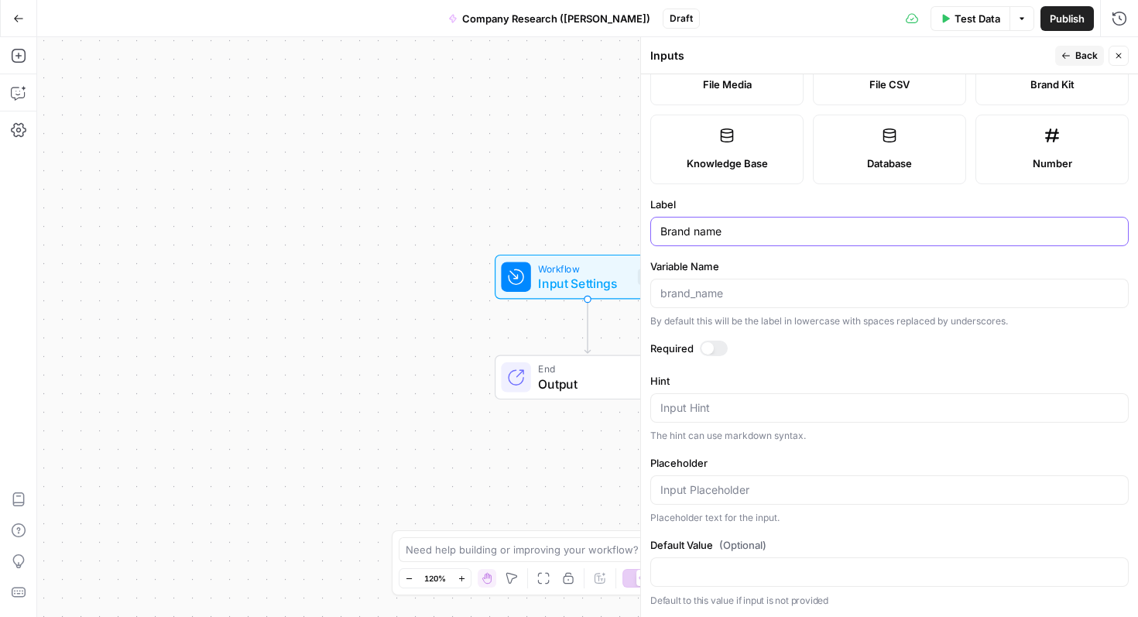
click at [686, 234] on input "Brand name" at bounding box center [890, 231] width 458 height 15
type input "Company name"
click at [1070, 55] on icon "button" at bounding box center [1066, 55] width 9 height 9
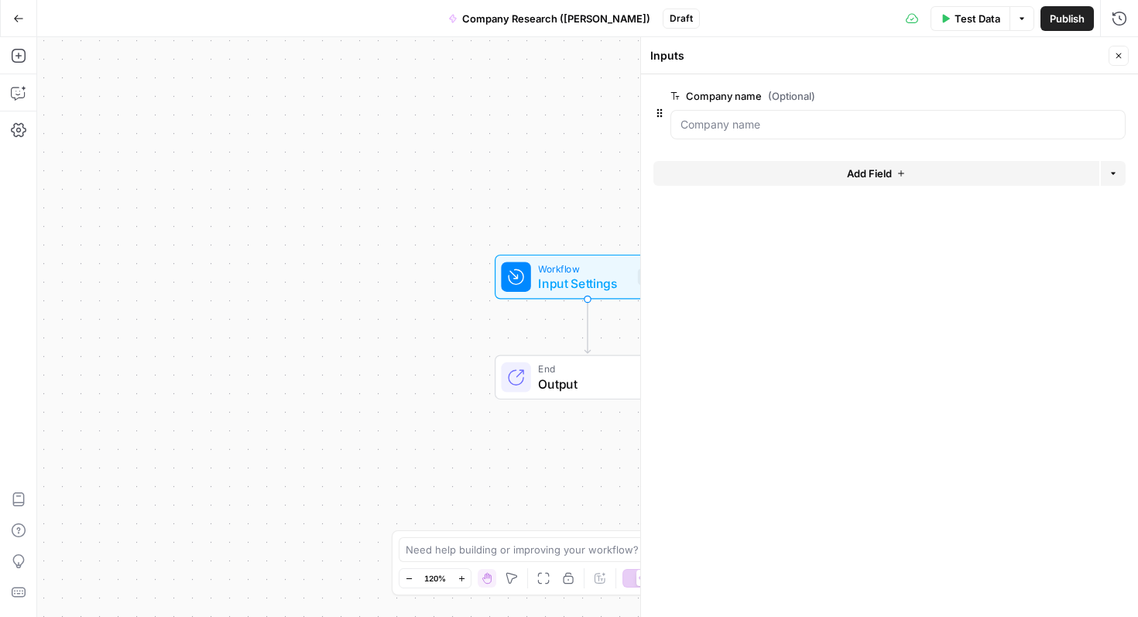
click at [1120, 53] on icon "button" at bounding box center [1118, 55] width 9 height 9
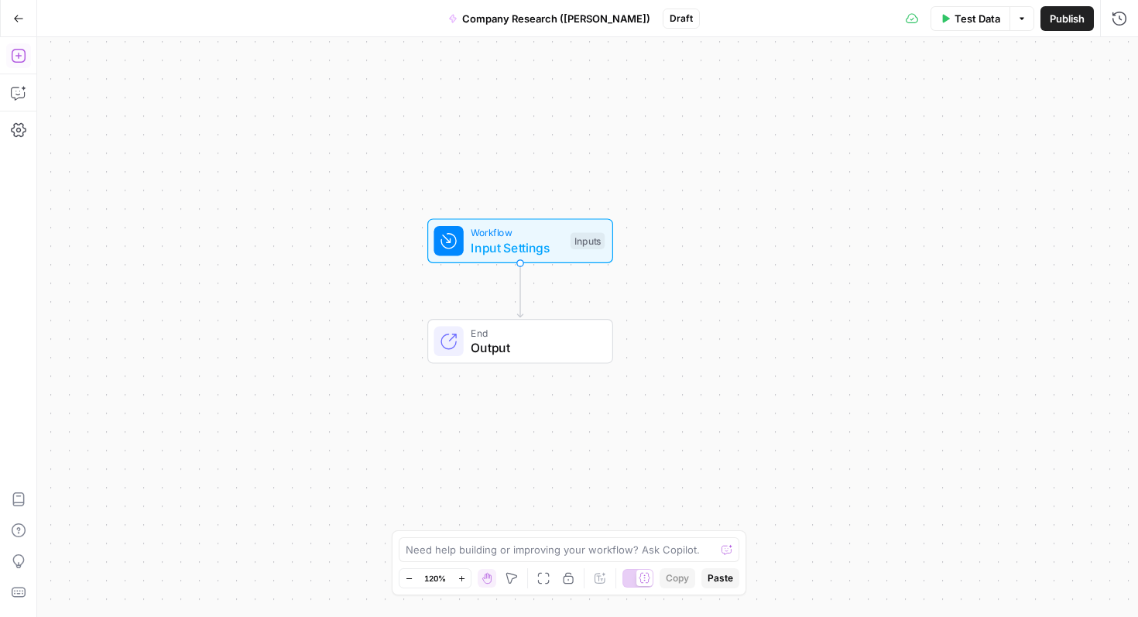
click at [15, 60] on icon "button" at bounding box center [18, 55] width 15 height 15
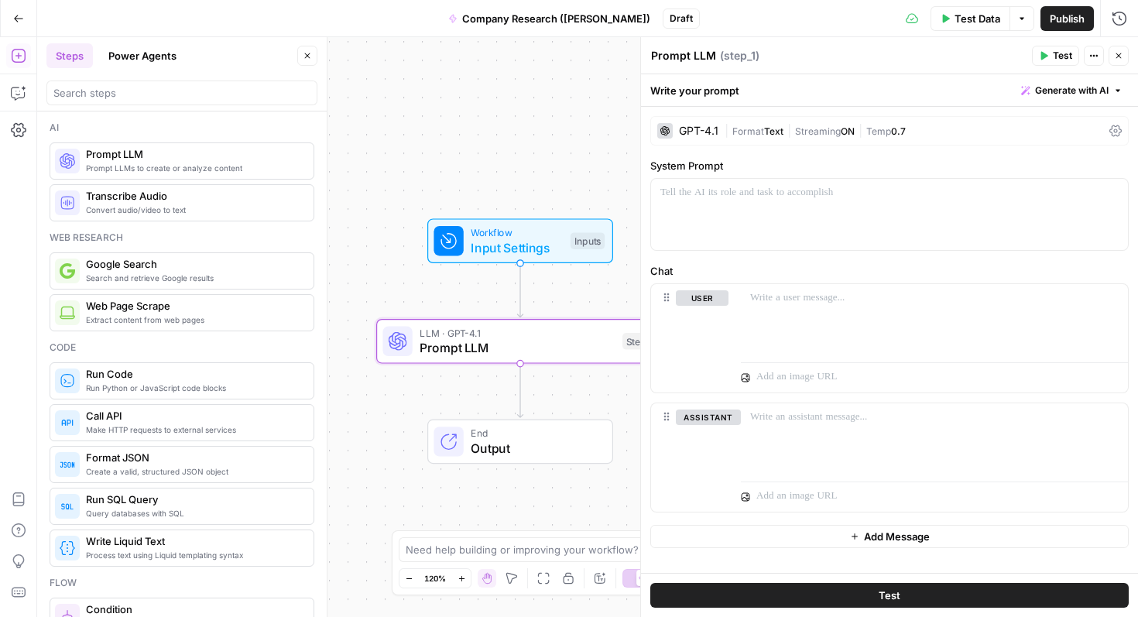
click at [692, 140] on div "GPT-4.1 | Format Text | Streaming ON | Temp 0.7" at bounding box center [890, 130] width 479 height 29
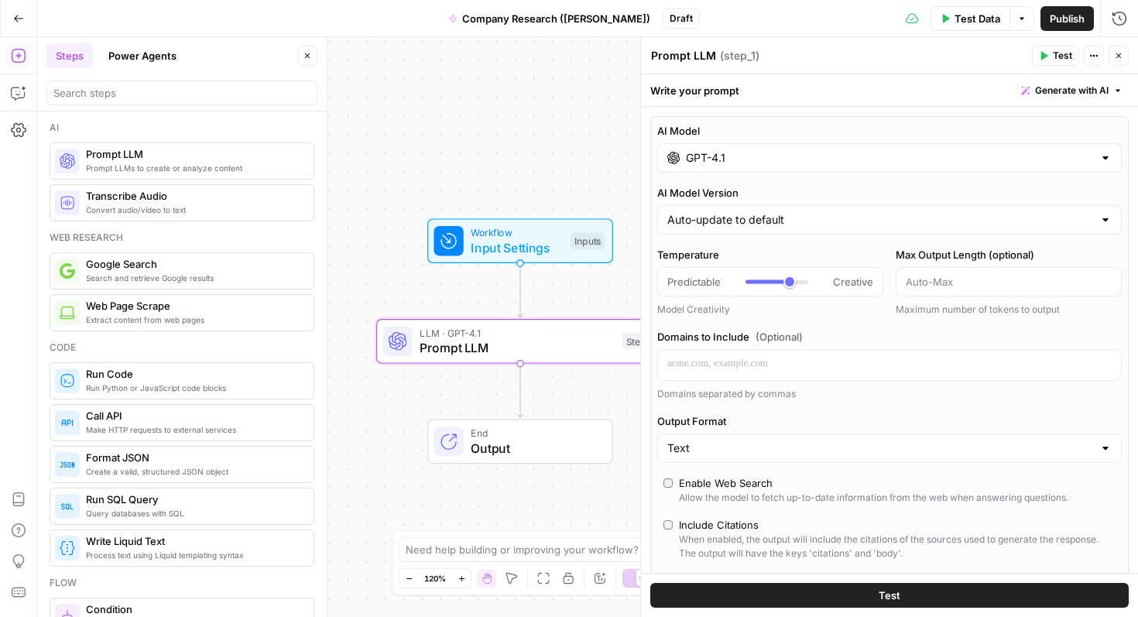
click at [721, 154] on input "GPT-4.1" at bounding box center [889, 157] width 407 height 15
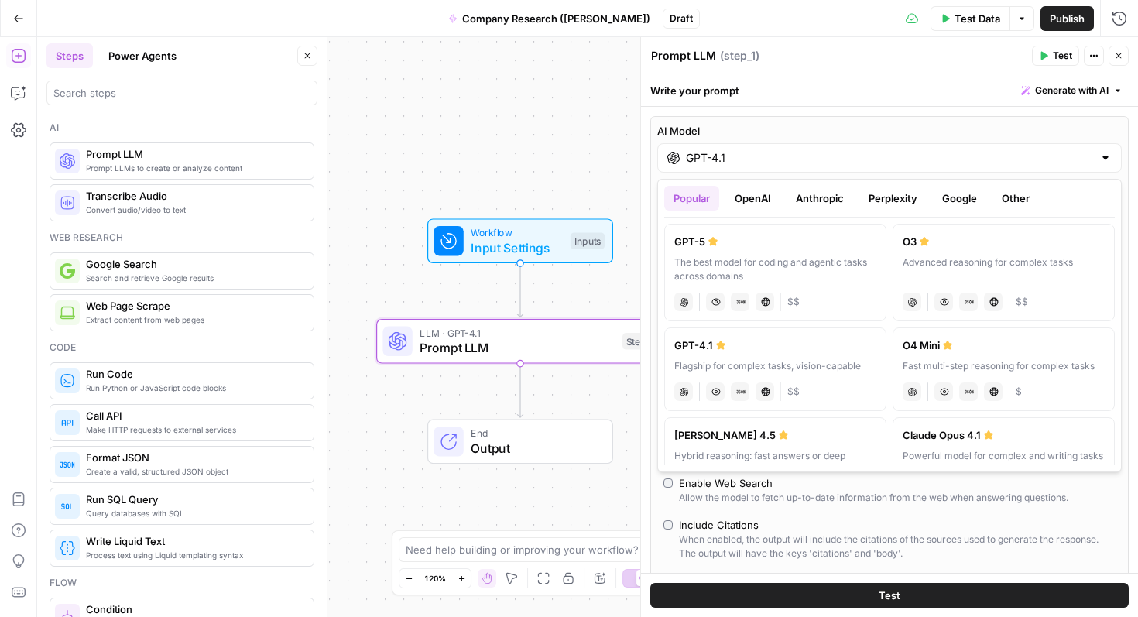
click at [780, 260] on div "The best model for coding and agentic tasks across domains" at bounding box center [776, 270] width 202 height 28
type input "GPT-5"
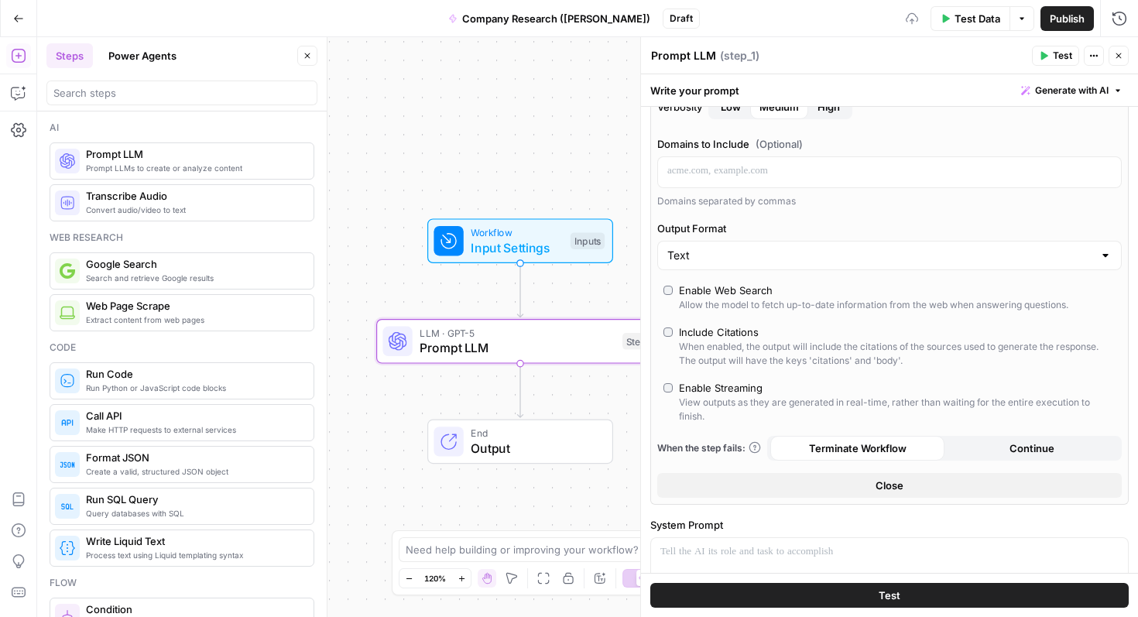
scroll to position [311, 0]
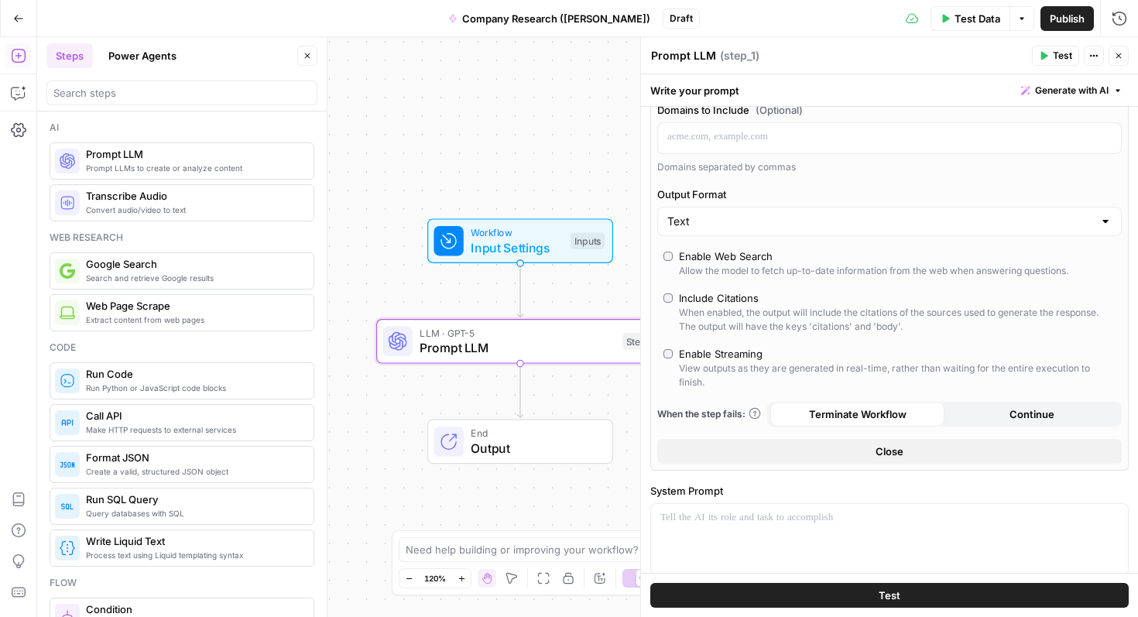
click at [737, 256] on div "Enable Web Search" at bounding box center [726, 256] width 94 height 15
click at [879, 445] on span "Close" at bounding box center [890, 451] width 28 height 15
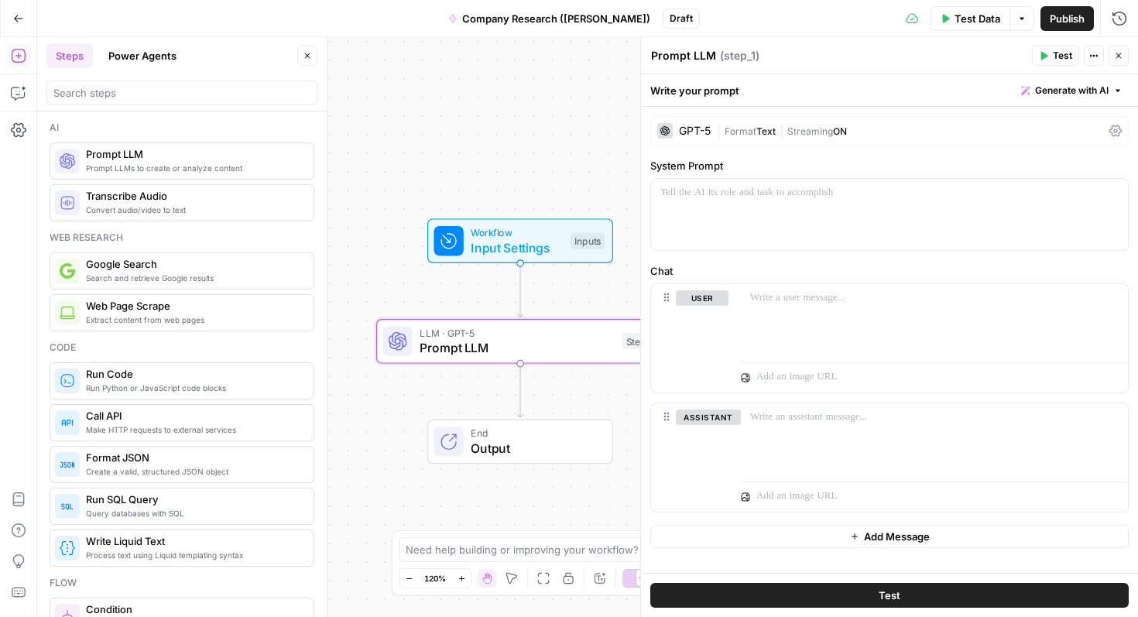
scroll to position [0, 0]
click at [766, 217] on div at bounding box center [889, 214] width 477 height 71
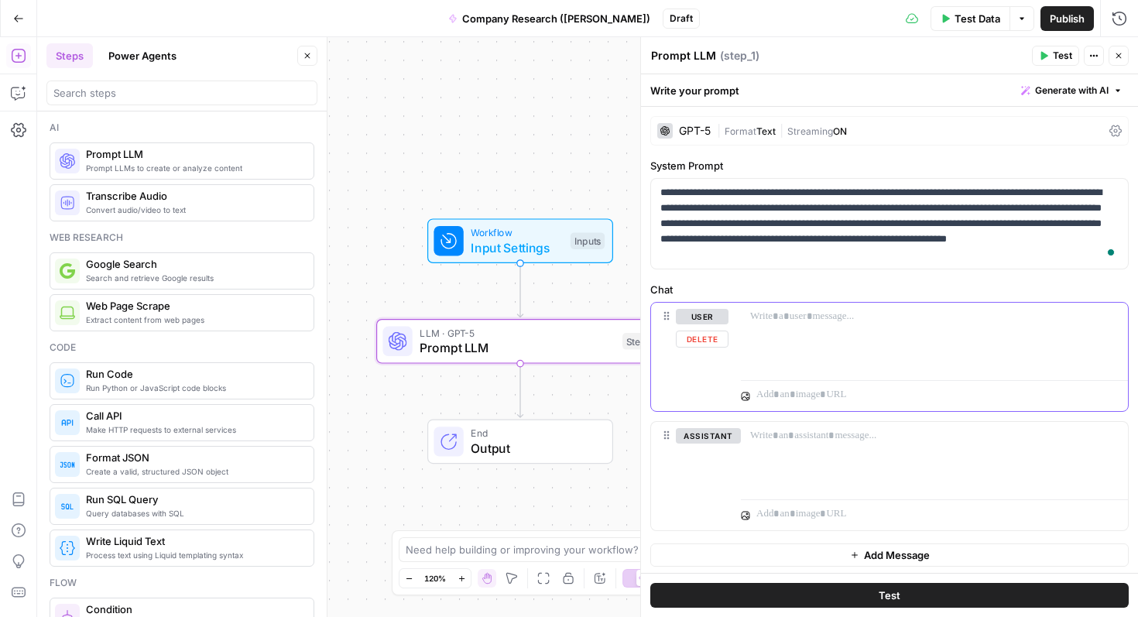
click at [812, 337] on div at bounding box center [934, 338] width 387 height 71
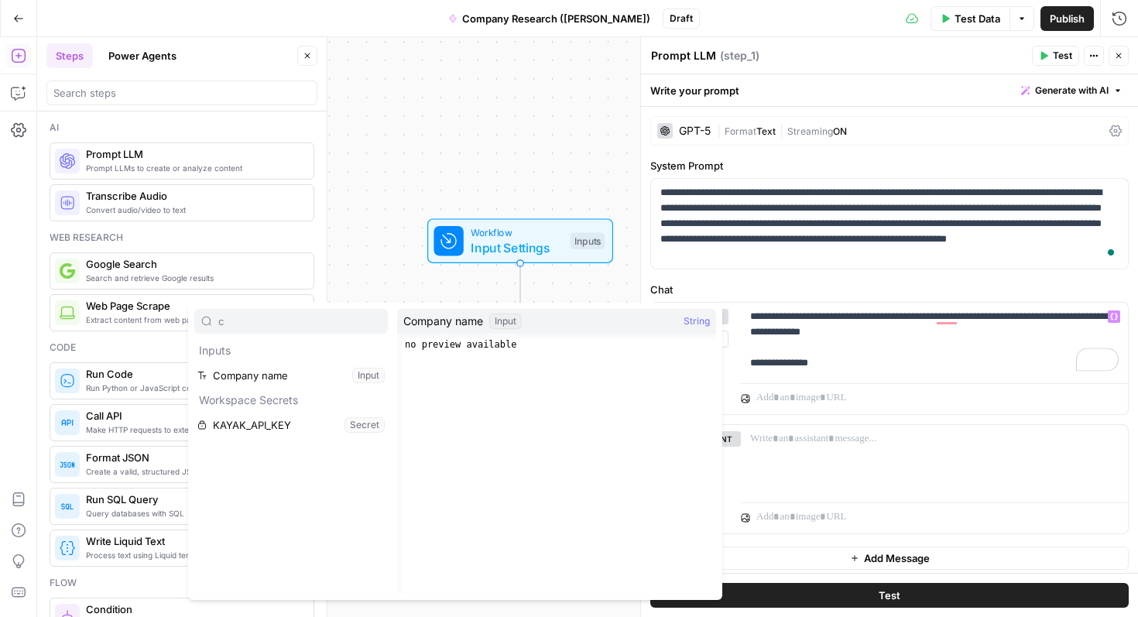
type input "c"
click at [263, 366] on button "Select variable Company name" at bounding box center [291, 375] width 194 height 25
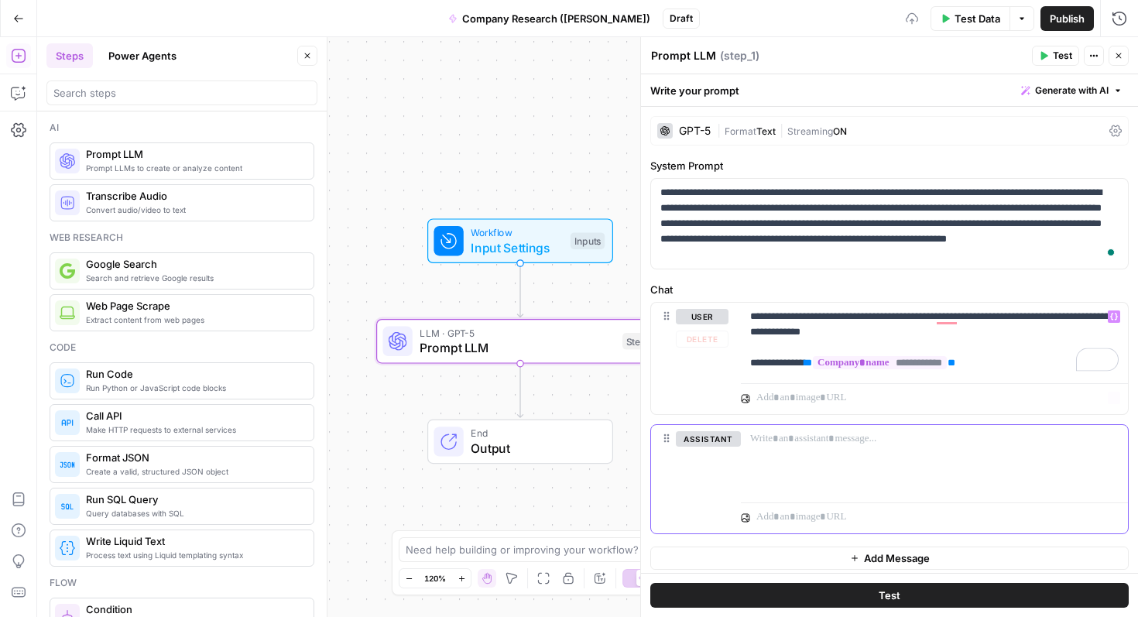
click at [849, 460] on div at bounding box center [934, 460] width 387 height 71
click at [1042, 371] on div "**********" at bounding box center [934, 340] width 387 height 74
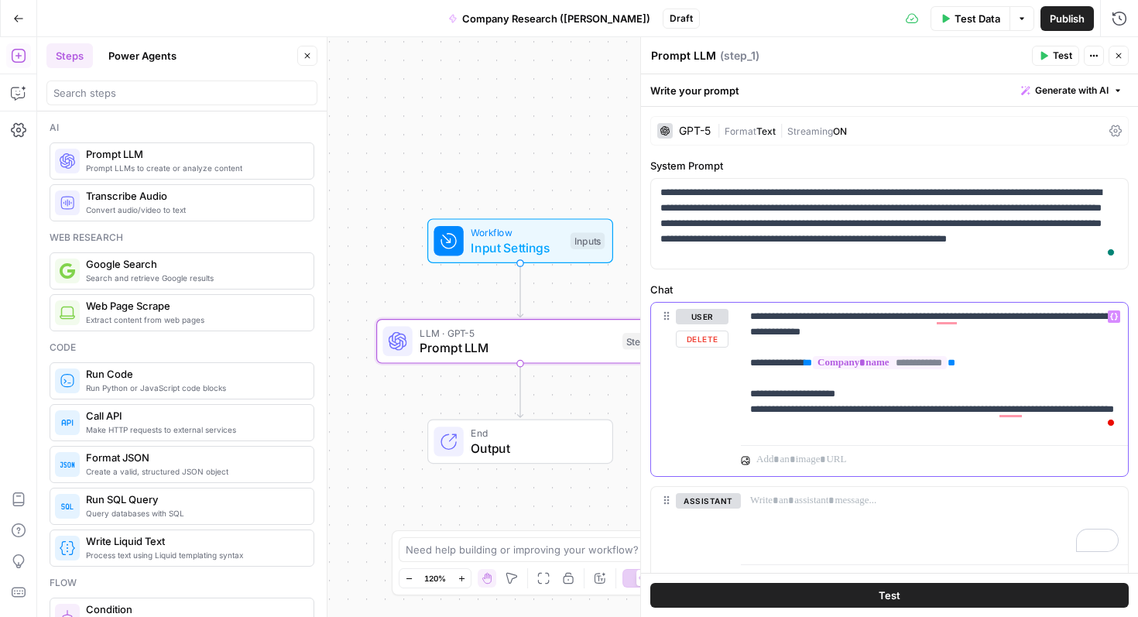
click at [873, 428] on p "**********" at bounding box center [934, 371] width 369 height 124
drag, startPoint x: 816, startPoint y: 441, endPoint x: 745, endPoint y: 399, distance: 82.6
click at [744, 398] on div "**********" at bounding box center [889, 345] width 497 height 543
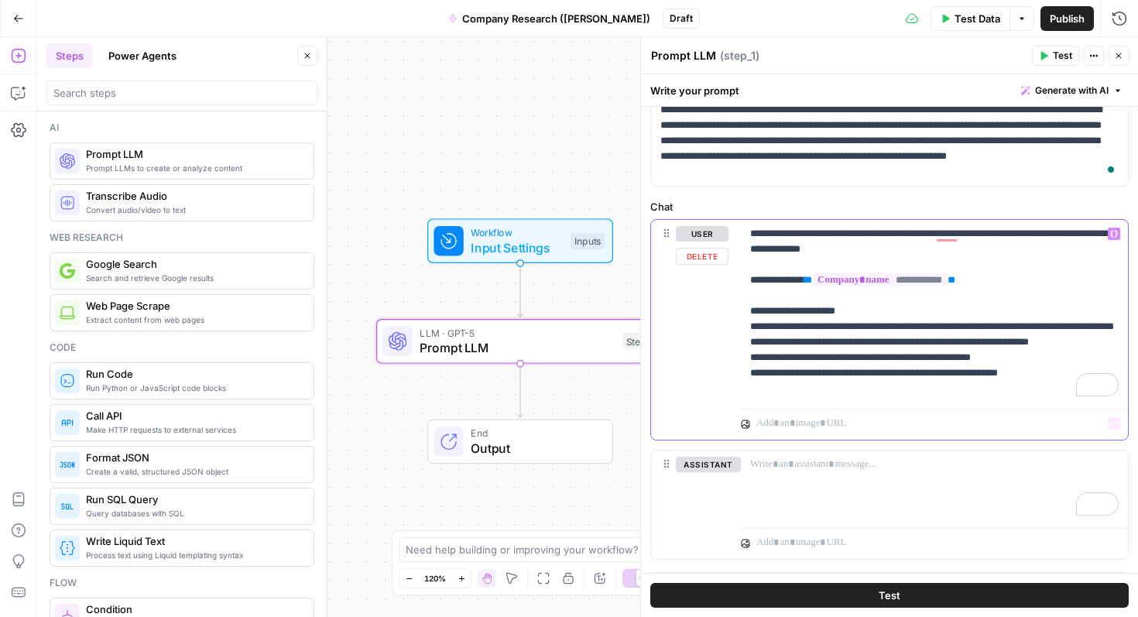
scroll to position [112, 0]
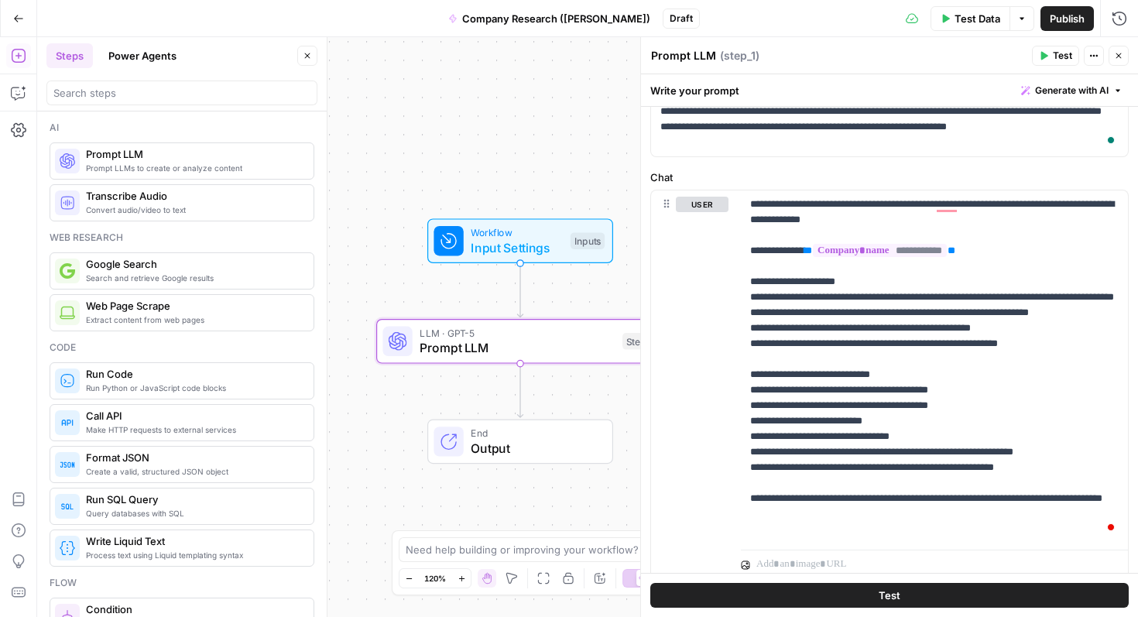
click at [966, 13] on span "Test Data" at bounding box center [978, 18] width 46 height 15
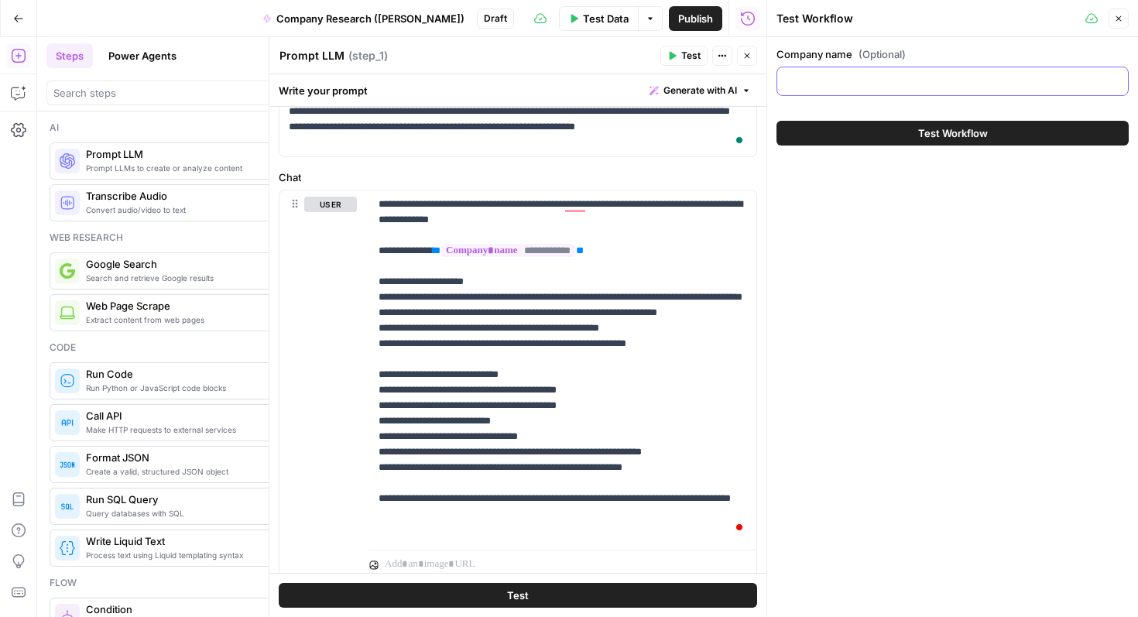
click at [883, 76] on input "Company name (Optional)" at bounding box center [953, 81] width 332 height 15
click at [829, 82] on input "Kayak" at bounding box center [953, 81] width 332 height 15
type input "Skyscanner"
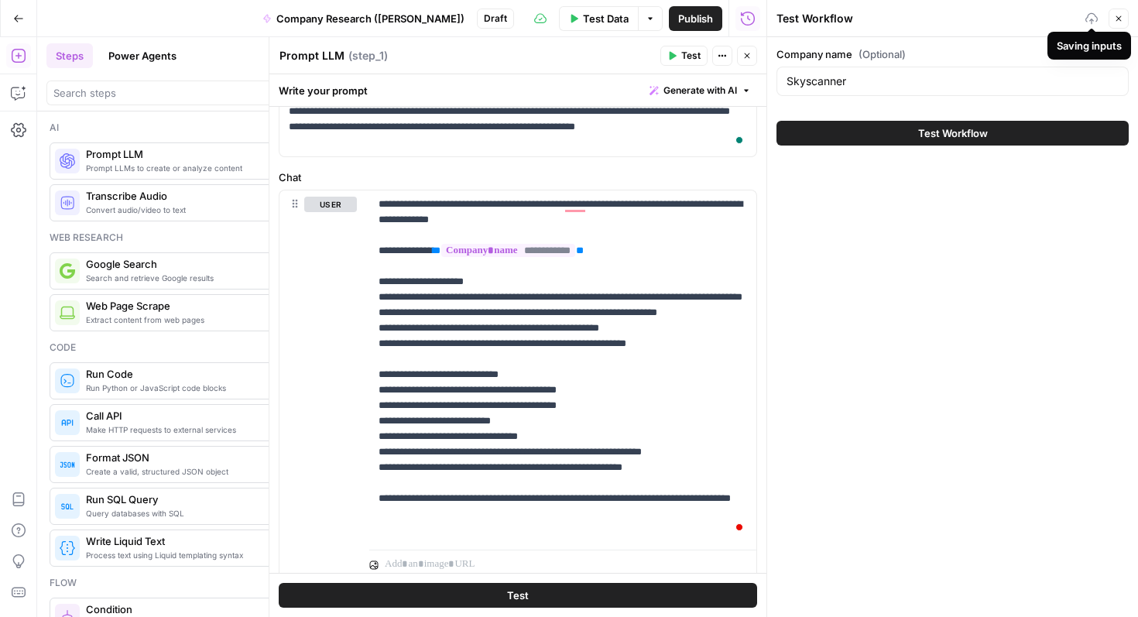
click at [1025, 23] on div "Test Workflow" at bounding box center [929, 18] width 304 height 15
click at [890, 81] on input "Skyscanner" at bounding box center [953, 81] width 332 height 15
click at [1120, 22] on icon "button" at bounding box center [1118, 18] width 9 height 9
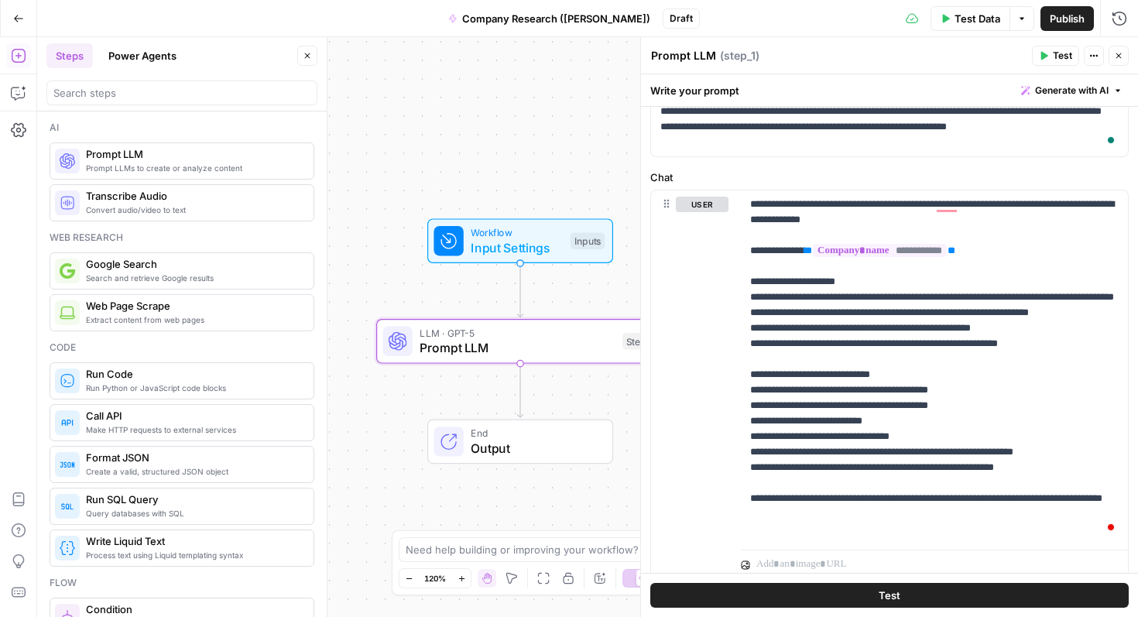
click at [1049, 60] on button "Test" at bounding box center [1055, 56] width 47 height 20
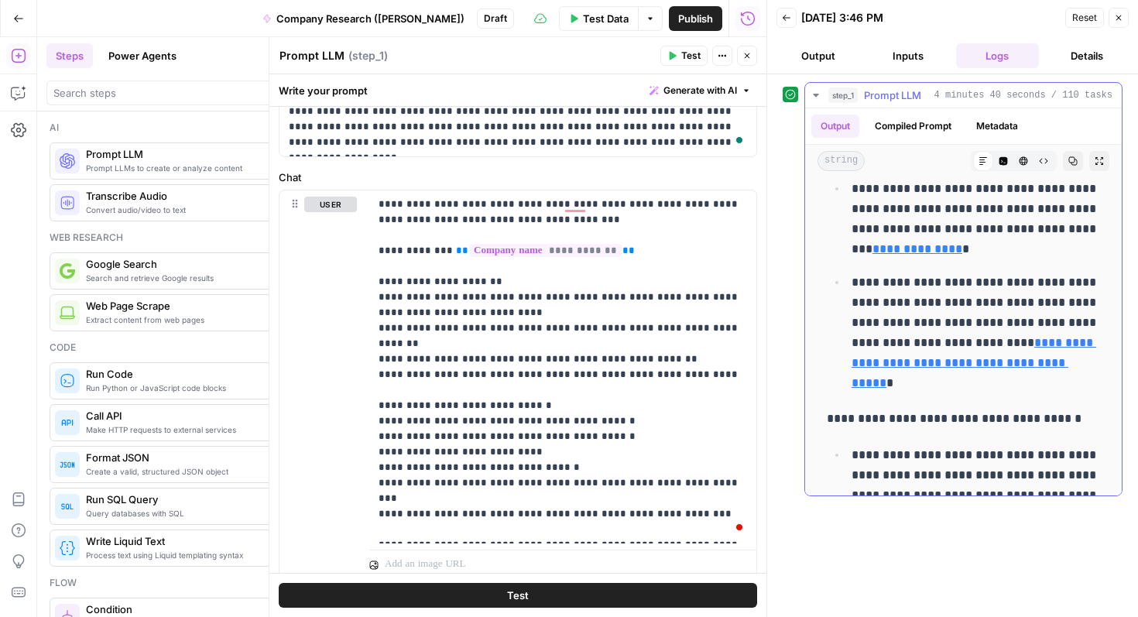
scroll to position [1107, 0]
